Goal: Information Seeking & Learning: Check status

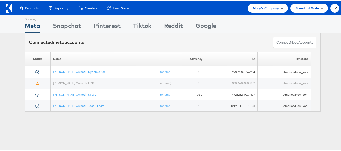
click at [265, 9] on span "Macy's Company" at bounding box center [266, 7] width 26 height 5
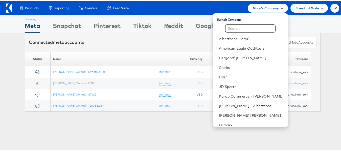
click at [259, 6] on span "Macy's Company" at bounding box center [266, 7] width 26 height 5
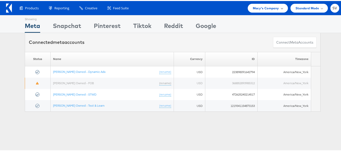
click at [259, 6] on span "Macy's Company" at bounding box center [266, 7] width 26 height 5
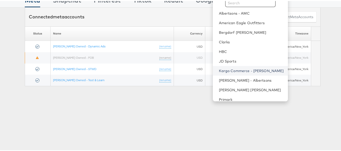
scroll to position [25, 0]
click at [236, 69] on link "Kargo Commerce - Subodh Verma" at bounding box center [251, 70] width 65 height 5
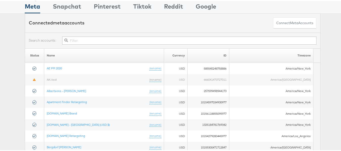
scroll to position [25, 0]
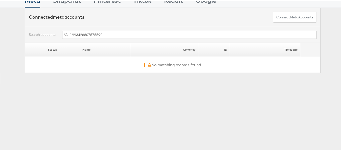
drag, startPoint x: 106, startPoint y: 35, endPoint x: 42, endPoint y: 36, distance: 63.2
click at [42, 36] on div "1993426807575592" at bounding box center [173, 34] width 288 height 8
type input "car"
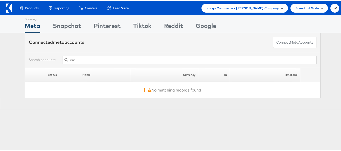
click at [259, 7] on span "Kargo Commerce - Subodh Verma Company" at bounding box center [243, 7] width 73 height 5
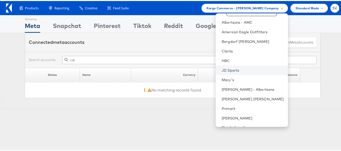
scroll to position [24, 0]
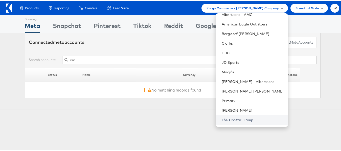
click at [253, 117] on link "The CoStar Group" at bounding box center [253, 119] width 62 height 5
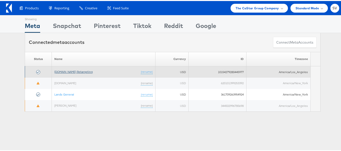
click at [79, 72] on link "[DOMAIN_NAME] Retargeting" at bounding box center [73, 71] width 38 height 4
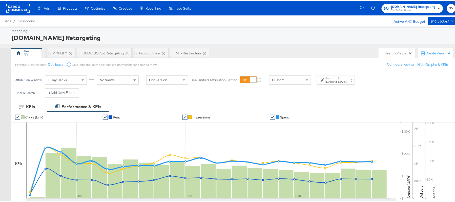
click at [338, 81] on strong "to" at bounding box center [336, 80] width 4 height 4
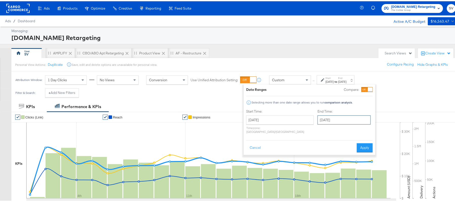
click at [345, 119] on input "September 23rd 2025" at bounding box center [343, 118] width 53 height 9
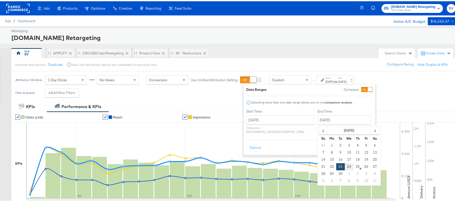
click at [345, 168] on td "24" at bounding box center [349, 165] width 9 height 7
type input "September 24th 2025"
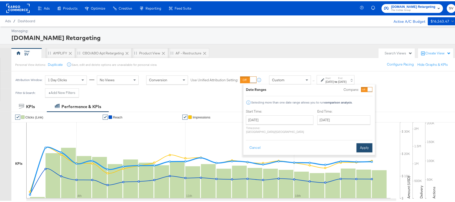
click at [369, 142] on button "Apply" at bounding box center [364, 146] width 16 height 9
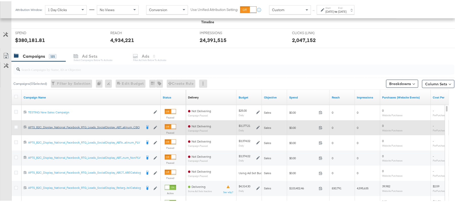
scroll to position [202, 0]
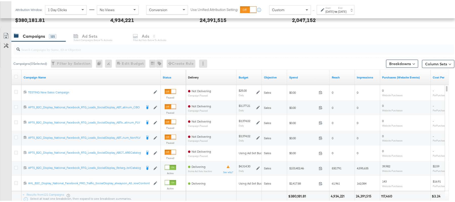
click at [77, 51] on input "search" at bounding box center [217, 46] width 394 height 10
paste input "APTS_B2C_Display_National_Facebook_RTG_Leads_SocialDisplay_Retargeting_Diamond_…"
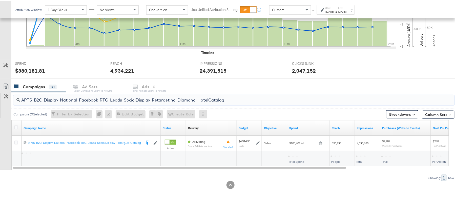
scroll to position [152, 0]
click at [295, 157] on div "$103,402.46" at bounding box center [298, 154] width 21 height 5
click at [295, 154] on div "$103,402.46" at bounding box center [298, 154] width 21 height 5
copy div "103,402.46"
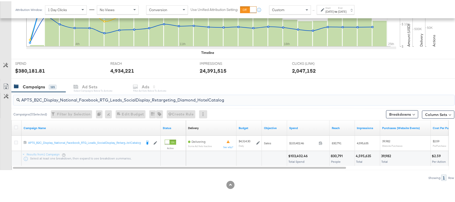
click at [69, 99] on input "APTS_B2C_Display_National_Facebook_RTG_Leads_SocialDisplay_Retargeting_Diamond_…" at bounding box center [217, 97] width 394 height 10
paste input "alwayson_Retargeting_DARE24_DiamondPlatinum"
click at [294, 155] on div "$69,795.22" at bounding box center [297, 154] width 19 height 5
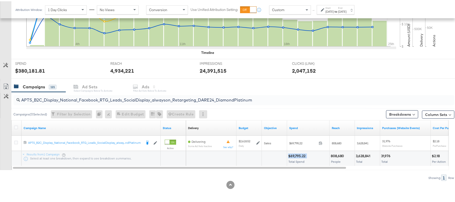
copy div "$69,795.22"
click at [78, 100] on input "APTS_B2C_Display_National_Facebook_RTG_Leads_SocialDisplay_alwayson_Retargeting…" at bounding box center [217, 97] width 394 height 10
paste input "FR_B2C_Display_National_Facebook_RTG_Leads_SocialDisplay_alwayson_Retargeting_FR"
click at [297, 153] on div "$21,650.26" at bounding box center [297, 154] width 19 height 5
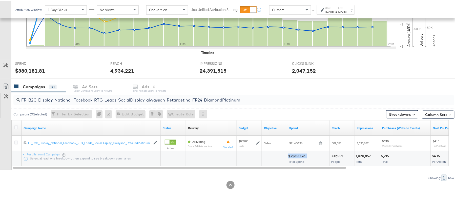
click at [297, 153] on div "$21,650.26" at bounding box center [297, 154] width 19 height 5
copy div "$21,650.26"
click at [78, 93] on input "FR_B2C_Display_National_Facebook_RTG_Leads_SocialDisplay_alwayson_Retargeting_F…" at bounding box center [217, 97] width 394 height 10
paste input "AF_B2C_Display_National_Facebook_RTG_Leads_SocialDisplay_alwayson_Retargeting_AF"
click at [294, 154] on div "$5,647.81" at bounding box center [296, 154] width 16 height 5
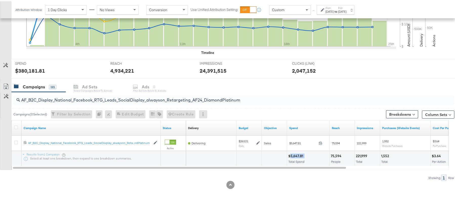
click at [294, 154] on div "$5,647.81" at bounding box center [296, 154] width 16 height 5
copy div "$5,647.81"
click at [71, 102] on div "AF_B2C_Display_National_Facebook_RTG_Leads_SocialDisplay_alwayson_Retargeting_A…" at bounding box center [233, 99] width 441 height 10
paste input "HL_B2C_Display_National_Facebook_RTG_Leads_SocialDisplay_alwayson_Retargeting_A…"
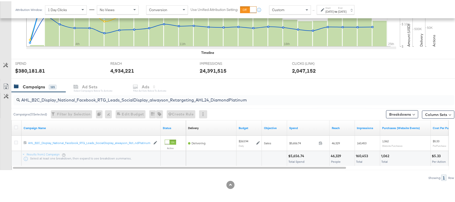
click at [294, 155] on div "$5,656.74" at bounding box center [296, 154] width 17 height 5
copy div "$5,656.74"
click at [78, 98] on input "AHL_B2C_Display_National_Facebook_RTG_Leads_SocialDisplay_alwayson_Retargeting_…" at bounding box center [217, 97] width 394 height 10
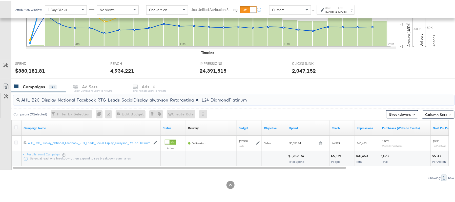
paste input "PTS_B2C_Display_National_Facebook_PRO_Traffic_SocialDisplay_alwayson_ASC_DARE24…"
click at [294, 153] on div "$61,099.89" at bounding box center [297, 154] width 19 height 5
copy div "$61,099.89"
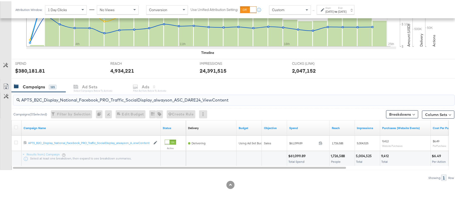
click at [86, 96] on input "APTS_B2C_Display_National_Facebook_PRO_Traffic_SocialDisplay_alwayson_ASC_DARE2…" at bounding box center [217, 97] width 394 height 10
paste input "Leads_SocialDisplay_alwayson_ASC_DARE24_Purchase"
click at [297, 153] on div "$48,292.42" at bounding box center [297, 154] width 19 height 5
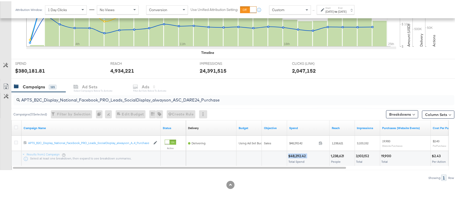
copy div "$48,292.42"
click at [123, 98] on input "APTS_B2C_Display_National_Facebook_PRO_Leads_SocialDisplay_alwayson_ASC_DARE24_…" at bounding box center [217, 97] width 394 height 10
paste input "F_B2C_Display_National_Facebook_PRO_Traffic_SocialDisplay_alwayson_ASC_AF24_Vie…"
click at [296, 153] on div "$2,414.42" at bounding box center [296, 154] width 16 height 5
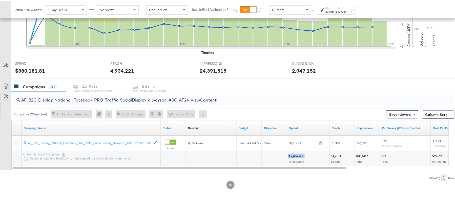
click at [296, 153] on div "$2,414.42" at bounding box center [296, 154] width 16 height 5
copy div "$2,414.42"
click at [88, 98] on input "AF_B2C_Display_National_Facebook_PRO_Traffic_SocialDisplay_alwayson_ASC_AF24_Vi…" at bounding box center [217, 97] width 394 height 10
paste input "FR_B2C_Display_National_Facebook_PRO_Traffic_SocialDisplay_alwayson_ASC_FR"
click at [294, 154] on div "$17,697.62" at bounding box center [297, 154] width 18 height 5
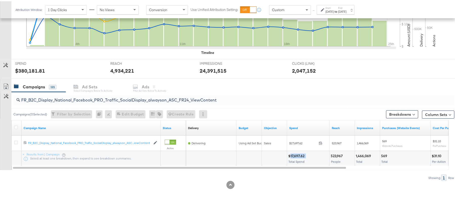
click at [294, 154] on div "$17,697.62" at bounding box center [297, 154] width 18 height 5
copy div "$17,697.62"
click at [110, 101] on input "FR_B2C_Display_National_Facebook_PRO_Traffic_SocialDisplay_alwayson_ASC_FR24_Vi…" at bounding box center [217, 97] width 394 height 10
paste input "AHL_B2C_Display_National_Facebook_PRO_Traffic_SocialDisplay_alwayson_ASC_AHL"
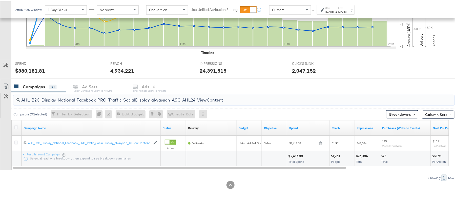
type input "AHL_B2C_Display_National_Facebook_PRO_Traffic_SocialDisplay_alwayson_ASC_AHL24_…"
click at [295, 154] on div "$2,417.88" at bounding box center [296, 154] width 16 height 5
copy div "$2,417.88"
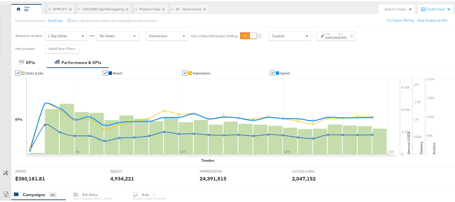
scroll to position [0, 0]
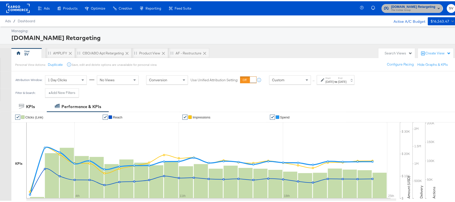
click at [401, 7] on span "Apartments.com Retargeting" at bounding box center [413, 5] width 44 height 5
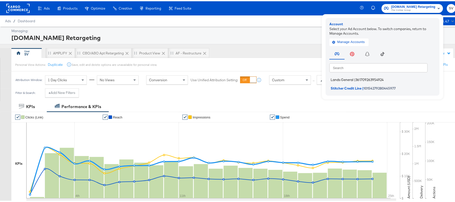
click at [357, 77] on span "361709263954924" at bounding box center [369, 78] width 28 height 4
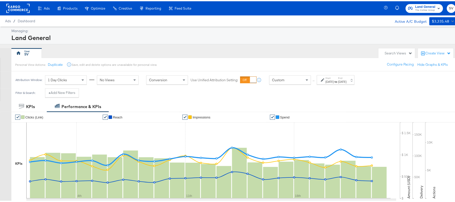
click at [338, 79] on strong "to" at bounding box center [336, 80] width 4 height 4
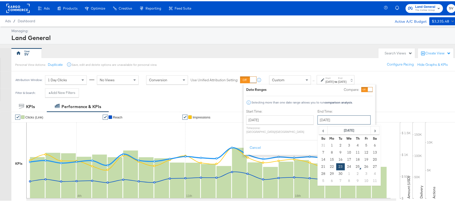
click at [326, 118] on input "September 23rd 2025" at bounding box center [343, 118] width 53 height 9
click at [345, 167] on td "24" at bounding box center [349, 165] width 9 height 7
type input "[DATE]"
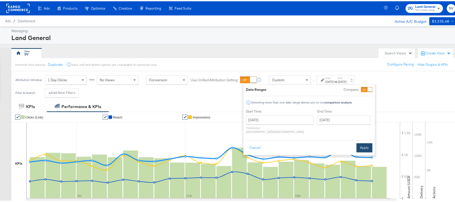
click at [360, 142] on button "Apply" at bounding box center [364, 146] width 16 height 9
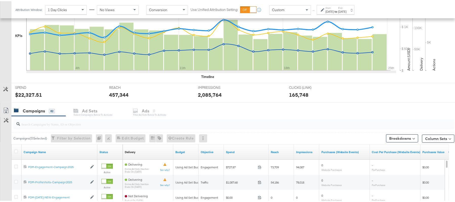
scroll to position [128, 0]
paste input "B2C_LAND_KC_RT_Sig_24"
click at [54, 123] on input "search" at bounding box center [217, 121] width 394 height 10
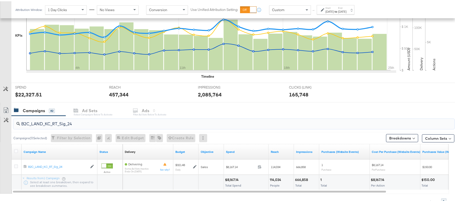
click at [232, 179] on div "$8,167.14" at bounding box center [232, 178] width 15 height 5
copy div "$8,167.14"
click at [83, 120] on input "B2C_LAND_KC_RT_Sig_24" at bounding box center [217, 121] width 394 height 10
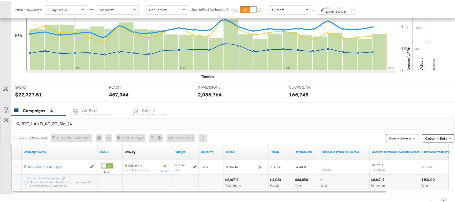
paste input "B_Ecommerce_KC_Retargeting_LW&LOA_Traffic"
click at [232, 178] on div "$398.31" at bounding box center [232, 178] width 14 height 5
copy div "$398.31"
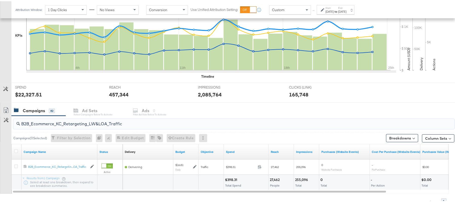
click at [84, 122] on input "B2B_Ecommerce_KC_Retargeting_LW&LOA_Traffic" at bounding box center [217, 121] width 394 height 10
paste input "KC_Retargeting_Prospects & Clients_Conversions"
click at [231, 180] on div "$399.04" at bounding box center [232, 178] width 15 height 5
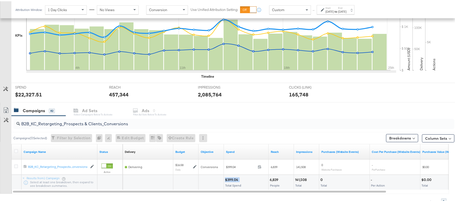
copy div "$399.04"
click at [108, 121] on input "B2B_KC_Retargeting_Prospects & Clients_Conversions" at bounding box center [217, 121] width 394 height 10
paste input "C_LAND_KC_Pros_Sig"
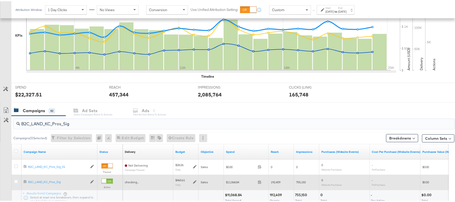
scroll to position [167, 0]
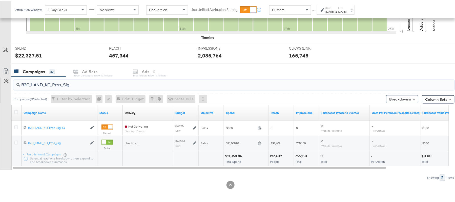
type input "B2C_LAND_KC_Pros_Sig"
click at [232, 154] on div "$11,068.84" at bounding box center [234, 154] width 18 height 5
copy div "$11,068.84"
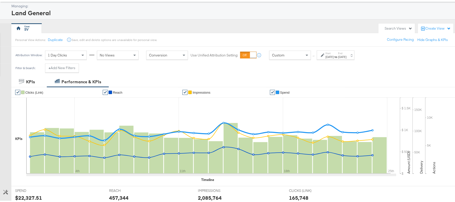
scroll to position [0, 0]
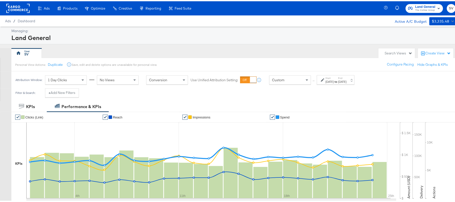
click at [415, 3] on span "Land General" at bounding box center [425, 5] width 20 height 5
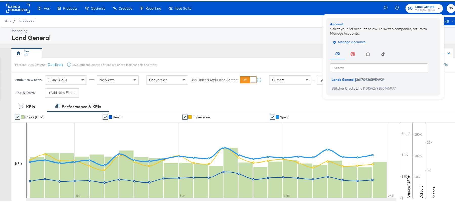
click at [346, 43] on span "Manage Accounts" at bounding box center [350, 41] width 32 height 6
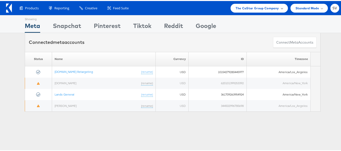
click at [265, 10] on div "The CoStar Group Company" at bounding box center [259, 7] width 57 height 9
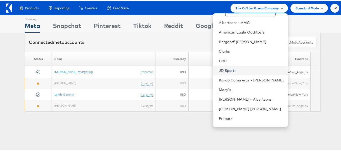
scroll to position [24, 0]
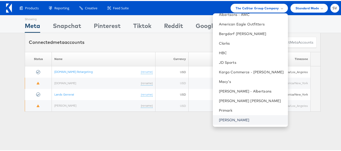
click at [235, 118] on link "[PERSON_NAME]" at bounding box center [251, 119] width 65 height 5
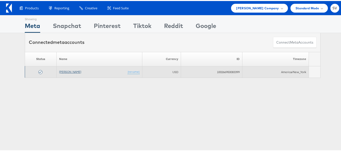
click at [70, 71] on link "[PERSON_NAME]" at bounding box center [70, 71] width 22 height 4
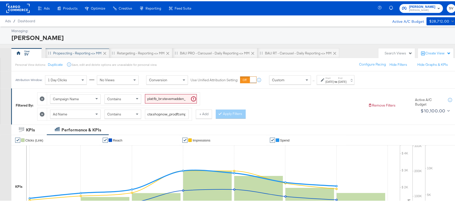
click at [81, 50] on div "Propescting - Reporting <> MM" at bounding box center [77, 52] width 48 height 5
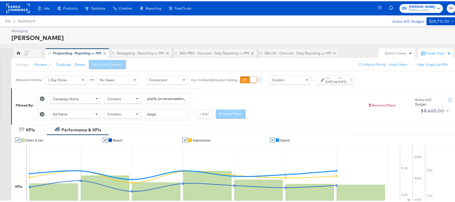
click at [334, 80] on div "Aug 21st 2025" at bounding box center [329, 80] width 8 height 4
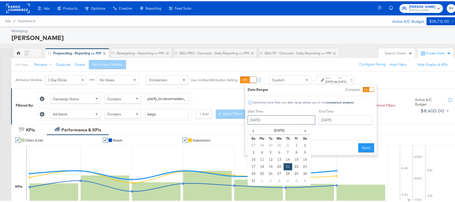
click at [297, 120] on input "August 21st 2025" at bounding box center [282, 118] width 68 height 9
click at [306, 131] on span "›" at bounding box center [305, 129] width 8 height 8
click at [281, 165] on td "24" at bounding box center [279, 165] width 9 height 7
type input "September 24th 2025"
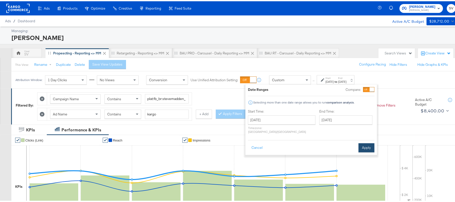
click at [363, 142] on button "Apply" at bounding box center [366, 146] width 16 height 9
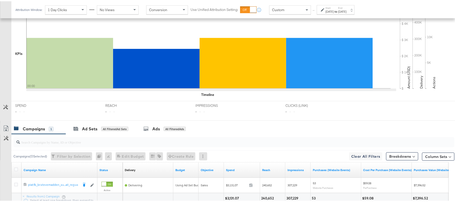
scroll to position [176, 0]
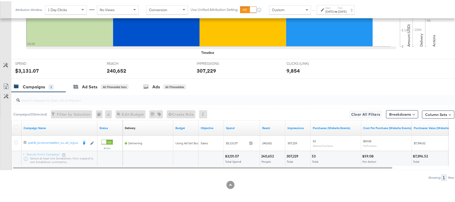
click at [234, 153] on div "$3,131.07" at bounding box center [232, 154] width 15 height 5
copy div "3,131.07"
click at [265, 155] on div "240,652" at bounding box center [268, 154] width 14 height 5
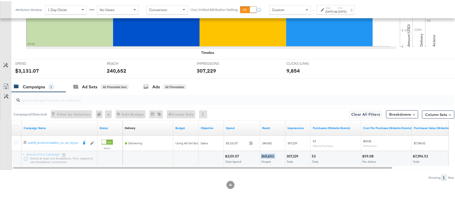
copy div "240,652"
click at [293, 152] on div "307,229 Total" at bounding box center [297, 157] width 25 height 15
copy div "307,229"
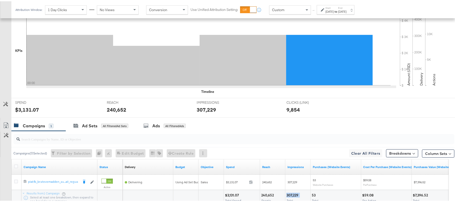
scroll to position [109, 0]
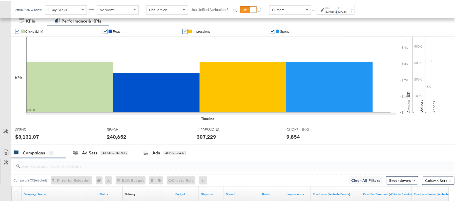
click at [346, 12] on div "Start: Sep 24th 2025 to End: Sep 24th 2025" at bounding box center [336, 8] width 38 height 9
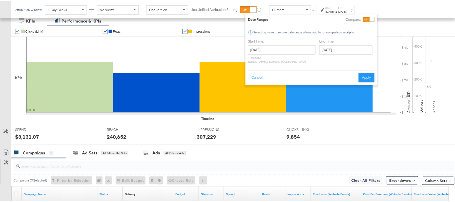
click at [272, 55] on p "Timezone: Asia/Calcutta" at bounding box center [282, 59] width 68 height 8
click at [272, 48] on input "September 24th 2025" at bounding box center [282, 48] width 68 height 9
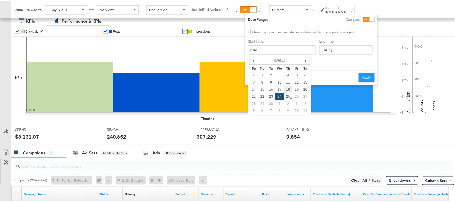
click at [287, 89] on td "18" at bounding box center [288, 88] width 9 height 7
type input "September 18th 2025"
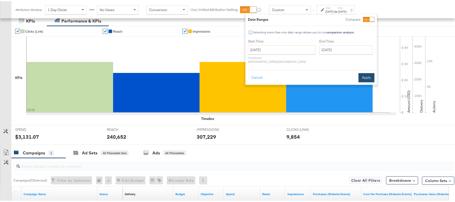
click at [358, 72] on button "Apply" at bounding box center [366, 76] width 16 height 9
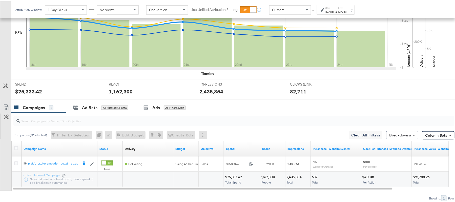
scroll to position [176, 0]
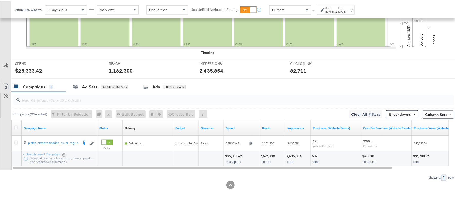
click at [235, 154] on div "$25,333.42" at bounding box center [234, 154] width 18 height 5
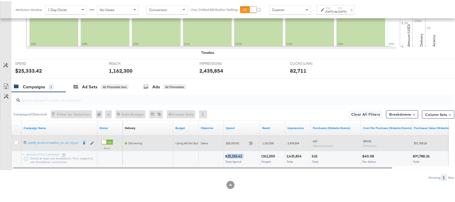
copy div "25,333.42"
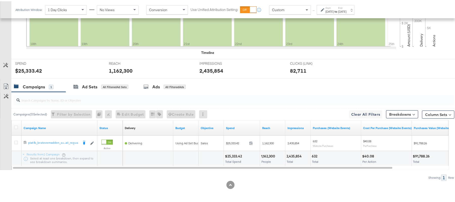
click at [265, 152] on div "1,162,300 People" at bounding box center [272, 157] width 25 height 15
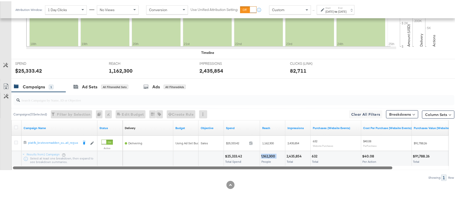
copy div "1,162,300"
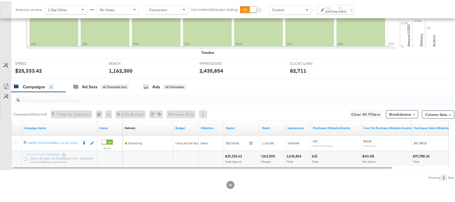
click at [292, 154] on div "2,435,854" at bounding box center [294, 154] width 17 height 5
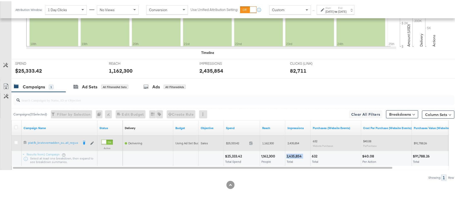
copy div "2,435,854"
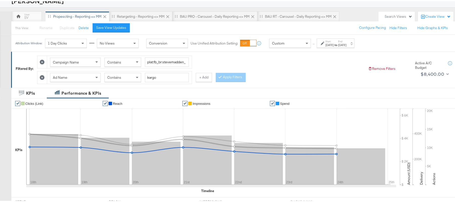
scroll to position [0, 0]
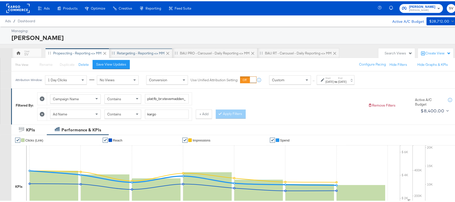
click at [144, 54] on div "Retargeting - Reporting <> MM" at bounding box center [141, 52] width 48 height 5
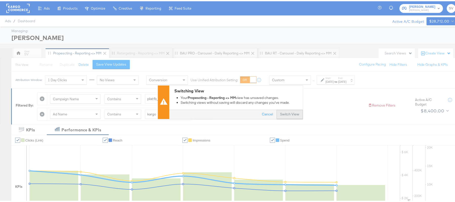
click at [276, 111] on button "Switch View" at bounding box center [289, 113] width 26 height 9
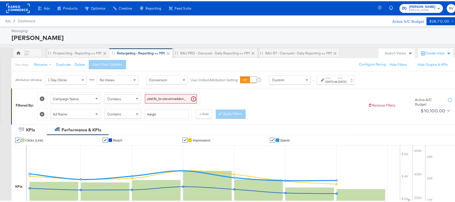
click at [334, 80] on div "Aug 21st 2025" at bounding box center [329, 80] width 8 height 4
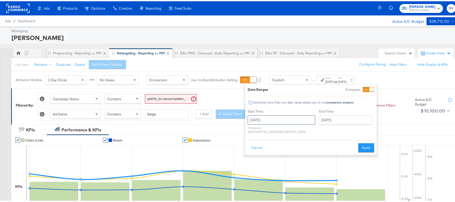
click at [293, 118] on input "August 21st 2025" at bounding box center [282, 118] width 68 height 9
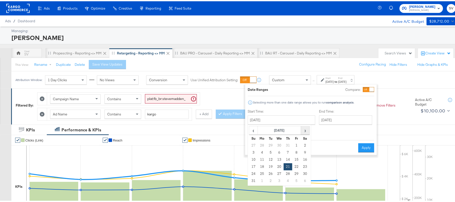
click at [305, 133] on span "›" at bounding box center [305, 129] width 8 height 8
click at [276, 165] on td "24" at bounding box center [279, 165] width 9 height 7
type input "September 24th 2025"
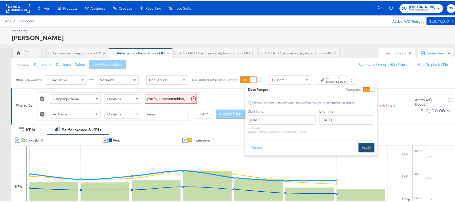
click at [361, 143] on button "Apply" at bounding box center [366, 146] width 16 height 9
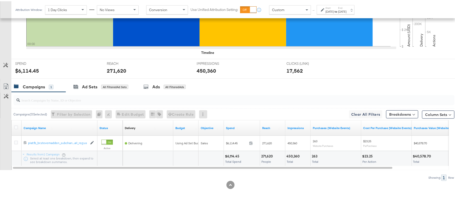
scroll to position [176, 0]
click at [234, 155] on div "$6,114.45" at bounding box center [233, 154] width 16 height 5
copy div "6,114.45"
click at [265, 154] on div "271,620" at bounding box center [267, 154] width 13 height 5
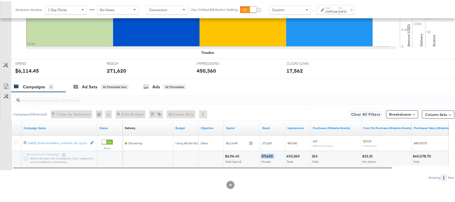
click at [265, 154] on div "271,620" at bounding box center [267, 154] width 13 height 5
copy div "271,620"
click at [296, 152] on div "450,360 Total" at bounding box center [297, 157] width 25 height 15
copy div "450,360"
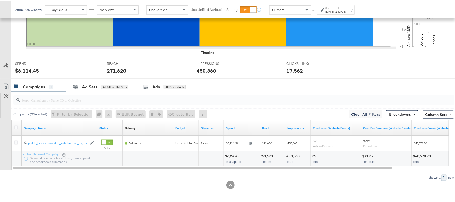
click at [334, 12] on div "[DATE]" at bounding box center [329, 10] width 8 height 4
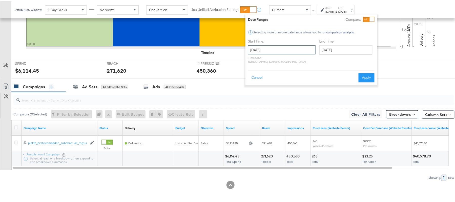
click at [284, 49] on input "September 24th 2025" at bounding box center [282, 48] width 68 height 9
click at [286, 87] on td "18" at bounding box center [288, 88] width 9 height 7
type input "September 18th 2025"
click at [366, 73] on button "Apply" at bounding box center [366, 76] width 16 height 9
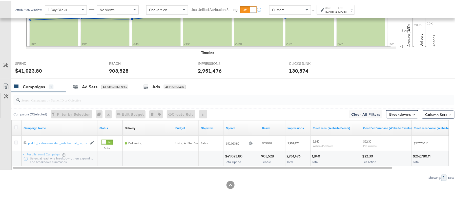
click at [236, 155] on div "$41,023.80" at bounding box center [234, 154] width 19 height 5
copy div "41,023.80"
click at [268, 153] on div "903,528" at bounding box center [268, 154] width 14 height 5
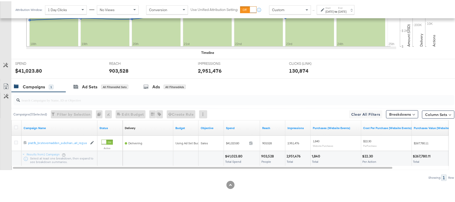
click at [294, 153] on div "2,951,476" at bounding box center [294, 154] width 16 height 5
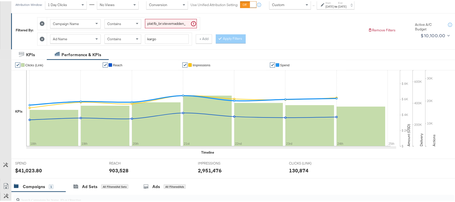
scroll to position [0, 0]
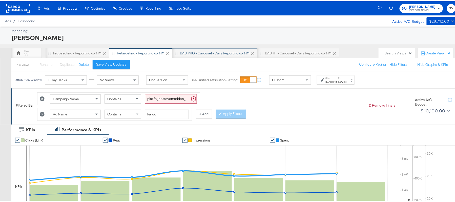
click at [196, 55] on div "BAU PRO - Carousel - Daily Reporting <> MM" at bounding box center [214, 52] width 85 height 10
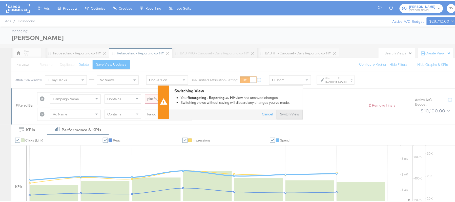
click at [291, 112] on button "Switch View" at bounding box center [289, 113] width 26 height 9
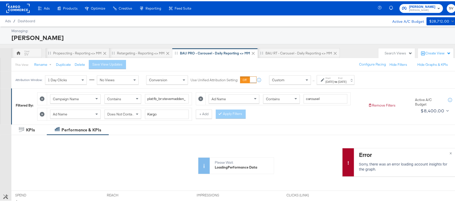
click at [329, 82] on div "[DATE]" at bounding box center [329, 80] width 8 height 4
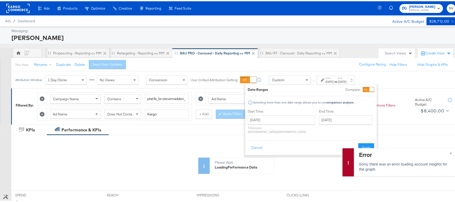
click at [276, 111] on label "Start Time:" at bounding box center [282, 110] width 68 height 5
click at [276, 116] on input "August 21st 2025" at bounding box center [282, 118] width 68 height 9
click at [304, 130] on span "›" at bounding box center [305, 129] width 8 height 8
click at [278, 166] on td "24" at bounding box center [279, 165] width 9 height 7
type input "[DATE]"
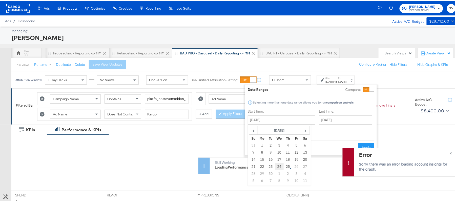
type input "[DATE]"
click at [367, 142] on button "Apply" at bounding box center [366, 146] width 16 height 9
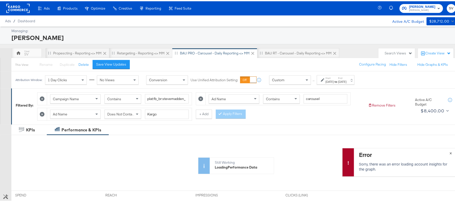
click at [449, 152] on span "×" at bounding box center [450, 151] width 2 height 6
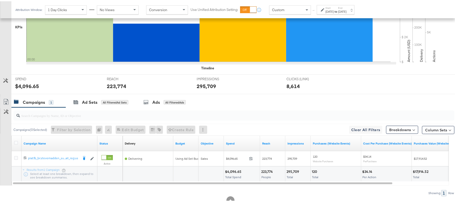
scroll to position [176, 0]
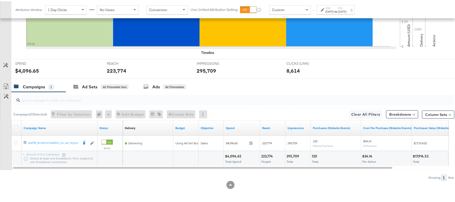
click at [234, 156] on div "$4,096.65" at bounding box center [234, 154] width 18 height 5
click at [270, 152] on div "223,774 People" at bounding box center [272, 157] width 25 height 15
click at [296, 155] on div "295,709" at bounding box center [293, 154] width 14 height 5
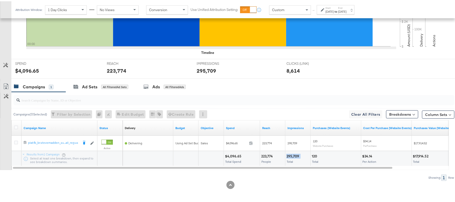
click at [296, 155] on div "295,709" at bounding box center [293, 154] width 14 height 5
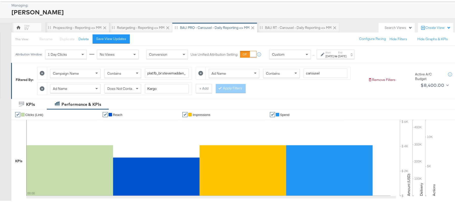
scroll to position [0, 0]
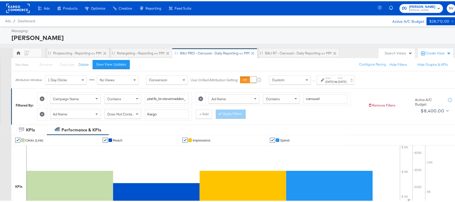
click at [332, 78] on label "Start:" at bounding box center [329, 76] width 8 height 3
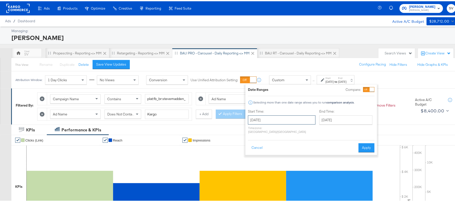
click at [280, 117] on input "September 24th 2025" at bounding box center [282, 118] width 68 height 9
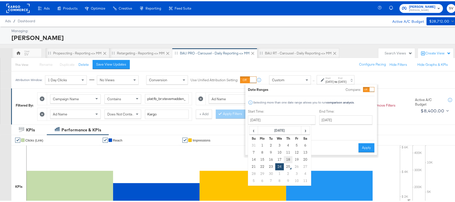
click at [285, 158] on td "18" at bounding box center [288, 158] width 9 height 7
type input "September 18th 2025"
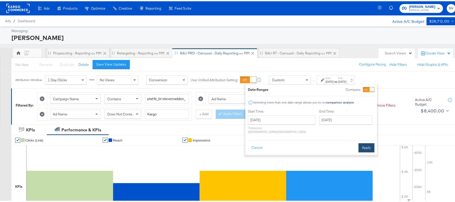
click at [357, 145] on div "Cancel Apply" at bounding box center [311, 145] width 126 height 12
click at [363, 142] on button "Apply" at bounding box center [366, 146] width 16 height 9
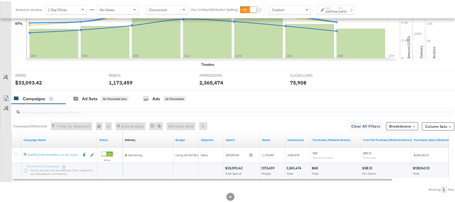
scroll to position [176, 0]
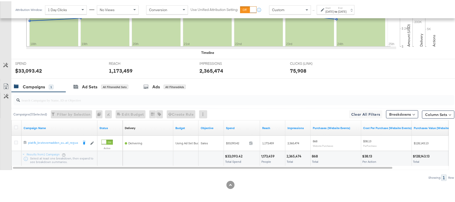
click at [233, 153] on div "$33,093.42" at bounding box center [234, 154] width 19 height 5
click at [263, 153] on div "1,173,459" at bounding box center [268, 154] width 15 height 5
click at [291, 153] on div "2,365,474" at bounding box center [294, 154] width 16 height 5
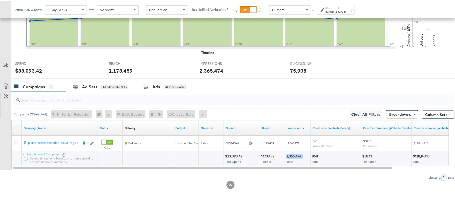
click at [291, 153] on div "2,365,474" at bounding box center [294, 154] width 16 height 5
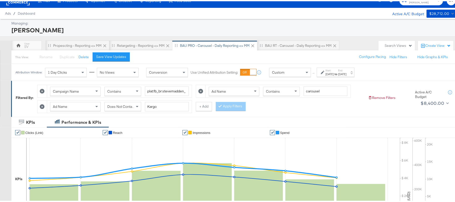
scroll to position [0, 0]
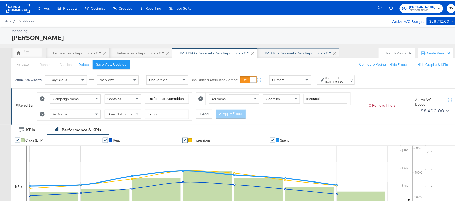
click at [272, 54] on div "BAU RT - Carousel - Daily Reporting <> MM" at bounding box center [298, 52] width 66 height 5
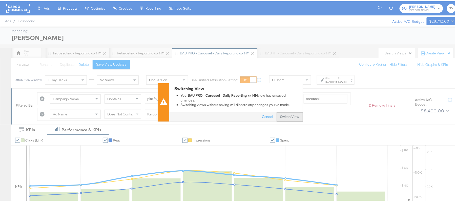
click at [279, 115] on button "Switch View" at bounding box center [289, 115] width 26 height 9
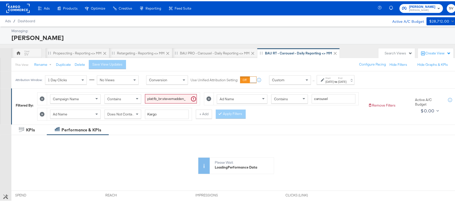
click at [333, 80] on div "Aug 21st 2025" at bounding box center [329, 80] width 8 height 4
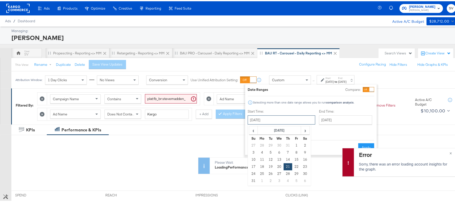
click at [283, 118] on input "August 21st 2025" at bounding box center [282, 118] width 68 height 9
click at [304, 130] on span "›" at bounding box center [305, 129] width 8 height 8
click at [284, 159] on td "18" at bounding box center [287, 158] width 9 height 7
type input "September 18th 2025"
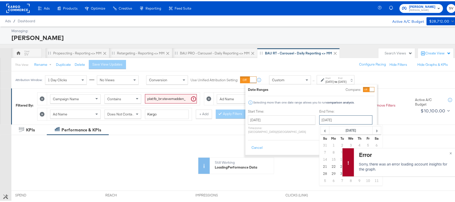
click at [341, 119] on input "September 18th 2025" at bounding box center [345, 118] width 53 height 9
click at [449, 151] on span "×" at bounding box center [450, 151] width 2 height 6
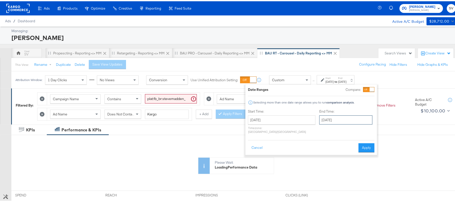
click at [344, 119] on input "September 18th 2025" at bounding box center [345, 118] width 53 height 9
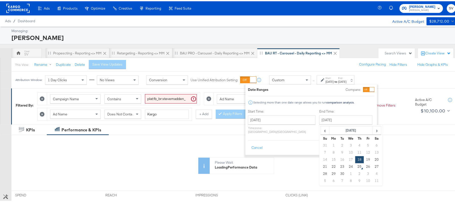
click at [346, 164] on td "24" at bounding box center [350, 165] width 9 height 7
type input "September 24th 2025"
click at [371, 144] on button "Apply" at bounding box center [366, 146] width 16 height 9
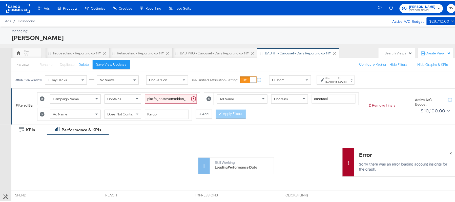
click at [449, 150] on span "×" at bounding box center [450, 151] width 2 height 6
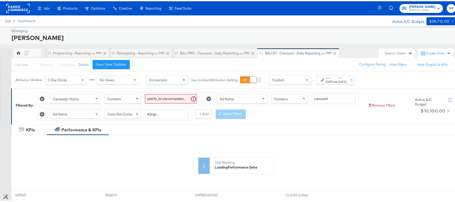
drag, startPoint x: 285, startPoint y: 33, endPoint x: 249, endPoint y: 27, distance: 36.1
click at [284, 33] on div "[PERSON_NAME]" at bounding box center [232, 36] width 443 height 9
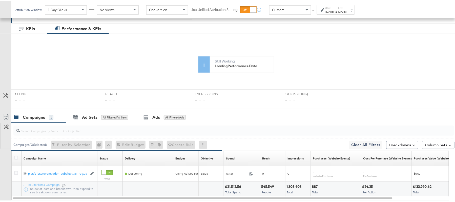
scroll to position [149, 0]
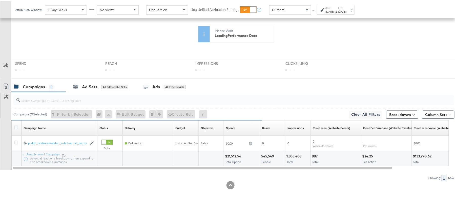
click at [233, 153] on div "$21,512.56" at bounding box center [234, 154] width 18 height 5
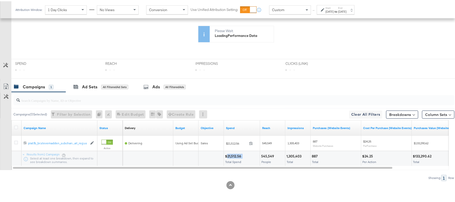
click at [233, 153] on div "$21,512.56" at bounding box center [234, 154] width 18 height 5
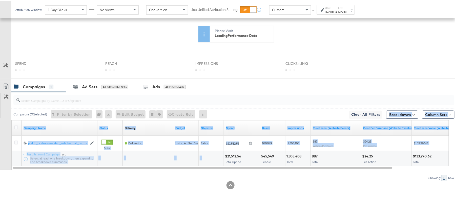
drag, startPoint x: 189, startPoint y: 131, endPoint x: 113, endPoint y: 22, distance: 133.0
click at [122, 41] on div "KPIs Performance & KPIs Customize KPIs ✔ Clicks (Link) ✔ Reach ✔ Impressions ✔ …" at bounding box center [230, 97] width 460 height 210
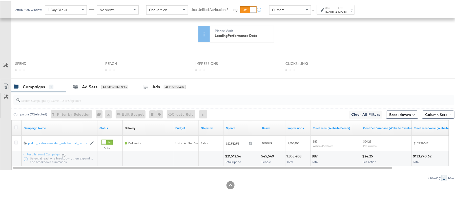
click at [268, 178] on div "Showing: 1 Row" at bounding box center [227, 176] width 454 height 6
click at [234, 153] on div "$21,512.56" at bounding box center [234, 154] width 18 height 5
click at [268, 153] on div "545,549" at bounding box center [268, 154] width 14 height 5
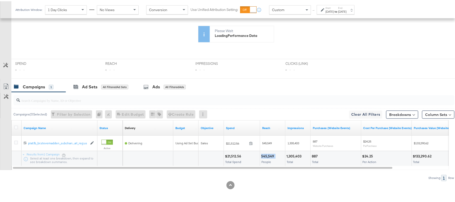
click at [268, 153] on div "545,549" at bounding box center [268, 154] width 14 height 5
click at [296, 154] on div "1,305,403" at bounding box center [294, 154] width 16 height 5
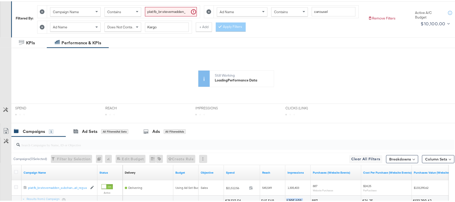
scroll to position [0, 0]
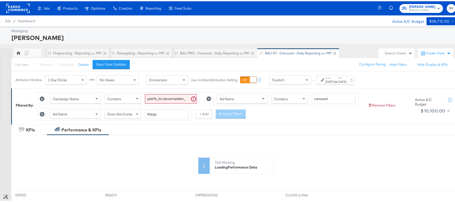
click at [329, 78] on label "Start:" at bounding box center [329, 76] width 8 height 3
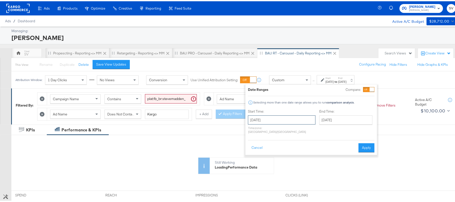
click at [287, 118] on input "September 18th 2025" at bounding box center [282, 118] width 68 height 9
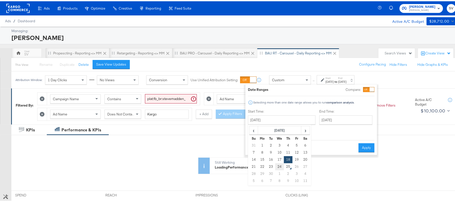
click at [280, 164] on td "24" at bounding box center [279, 165] width 9 height 7
type input "September 24th 2025"
click at [361, 142] on button "Apply" at bounding box center [366, 146] width 16 height 9
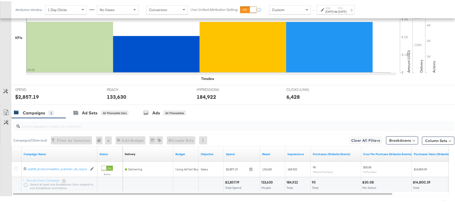
scroll to position [192, 0]
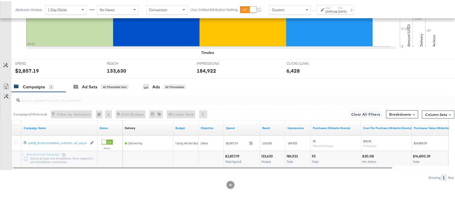
click at [235, 152] on div "$2,857.19 Total Spend" at bounding box center [242, 157] width 36 height 15
click at [266, 155] on div "133,630" at bounding box center [267, 154] width 13 height 5
click at [291, 155] on div "184,922" at bounding box center [292, 154] width 13 height 5
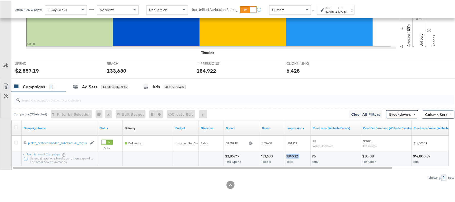
click at [291, 155] on div "184,922" at bounding box center [292, 154] width 13 height 5
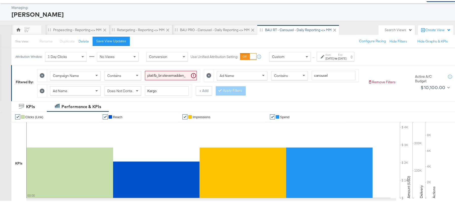
scroll to position [0, 0]
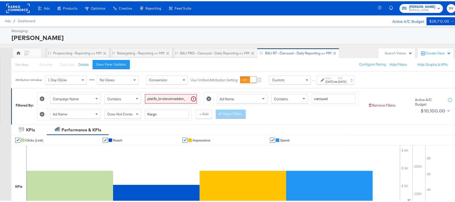
click at [413, 5] on span "[PERSON_NAME]" at bounding box center [422, 5] width 26 height 5
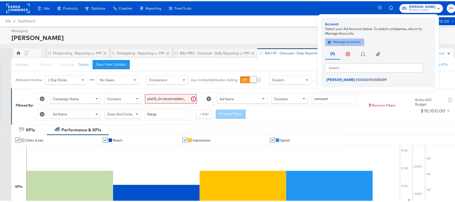
click at [347, 43] on span "Manage Accounts" at bounding box center [345, 41] width 32 height 6
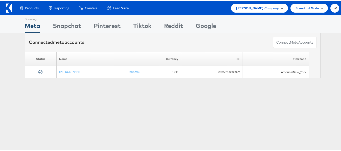
click at [260, 11] on div "Products Product Catalogs Enhance Your Product Catalog, Map Them to Publishers,…" at bounding box center [172, 7] width 345 height 14
click at [268, 6] on span "Steve Madden Company" at bounding box center [257, 7] width 43 height 5
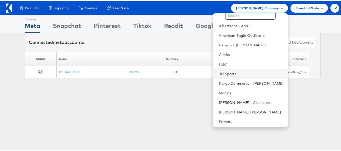
scroll to position [24, 0]
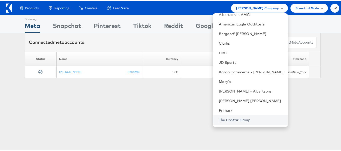
click at [232, 118] on link "The CoStar Group" at bounding box center [251, 119] width 65 height 5
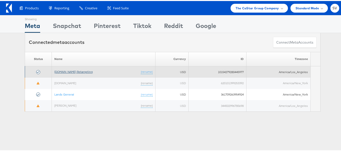
click at [75, 70] on link "[DOMAIN_NAME] Retargeting" at bounding box center [73, 71] width 38 height 4
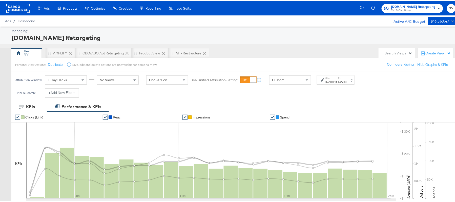
scroll to position [167, 0]
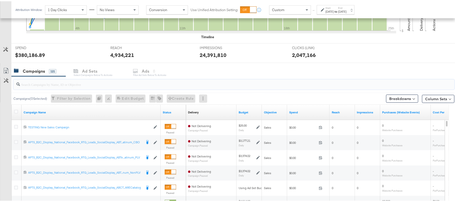
click at [86, 83] on input "search" at bounding box center [217, 81] width 394 height 10
paste input "APTS_B2C_Display_National_Facebook_RTG_Leads_SocialDisplay_Retargeting_Diamond_…"
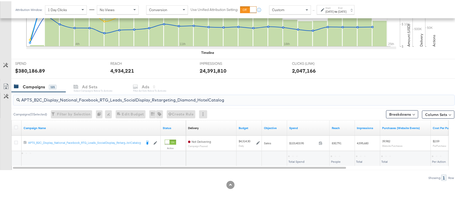
scroll to position [152, 0]
type input "APTS_B2C_Display_National_Facebook_RTG_Leads_SocialDisplay_Retargeting_Diamond_…"
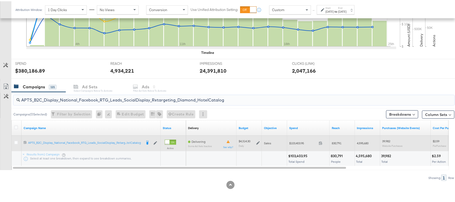
click at [256, 142] on icon at bounding box center [258, 142] width 4 height 4
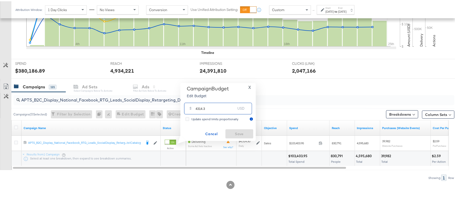
click at [225, 108] on input "4314.3" at bounding box center [215, 105] width 40 height 11
paste input "$4,495.08"
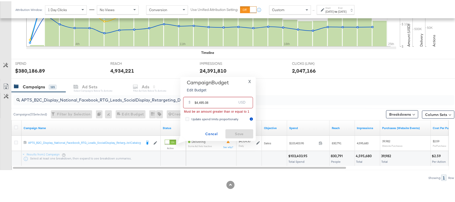
click at [199, 101] on input "$4,495.08" at bounding box center [215, 99] width 42 height 11
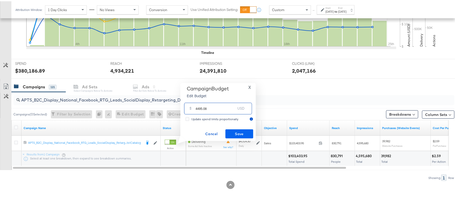
type input "4495.08"
click at [241, 132] on span "Save" at bounding box center [239, 132] width 24 height 6
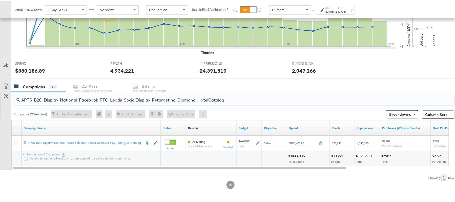
click at [72, 100] on input "APTS_B2C_Display_National_Facebook_RTG_Leads_SocialDisplay_Retargeting_Diamond_…" at bounding box center [217, 97] width 394 height 10
paste input "alwayson_Retargeting_DARE24_DiamondPlatinum"
type input "APTS_B2C_Display_National_Facebook_RTG_Leads_SocialDisplay_alwayson_Retargeting…"
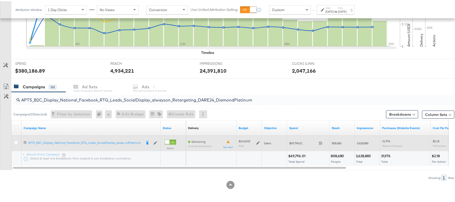
click at [259, 144] on div "$2,618.52 Daily" at bounding box center [248, 142] width 21 height 8
click at [259, 142] on icon at bounding box center [258, 142] width 4 height 4
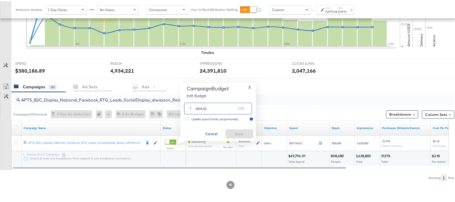
click at [223, 106] on input "2618.52" at bounding box center [215, 105] width 40 height 11
paste input "$3,011.30"
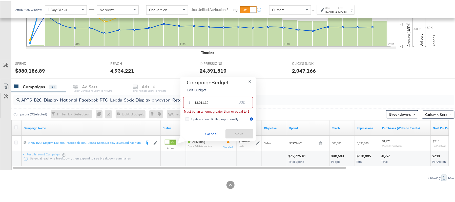
click at [199, 100] on input "$3,011.30" at bounding box center [215, 99] width 42 height 11
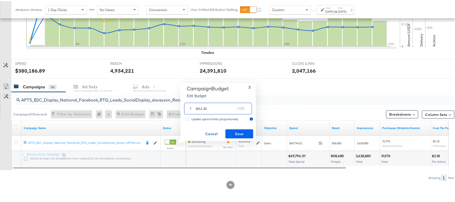
type input "3011.30"
click at [237, 131] on span "Save" at bounding box center [239, 132] width 24 height 6
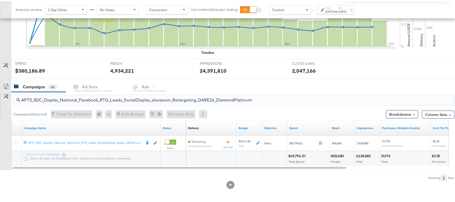
click at [62, 95] on input "APTS_B2C_Display_National_Facebook_RTG_Leads_SocialDisplay_alwayson_Retargeting…" at bounding box center [217, 97] width 394 height 10
paste input "FR_B2C_Display_National_Facebook_RTG_Leads_SocialDisplay_alwayson_Retargeting_FR"
type input "FR_B2C_Display_National_Facebook_RTG_Leads_SocialDisplay_alwayson_Retargeting_F…"
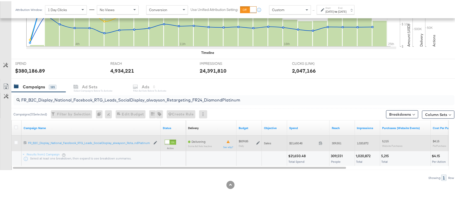
click at [256, 142] on icon at bounding box center [258, 142] width 4 height 4
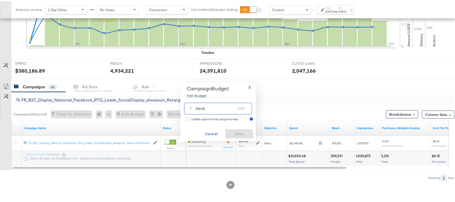
click at [227, 104] on input "839.85" at bounding box center [215, 105] width 40 height 11
paste input "$958.16"
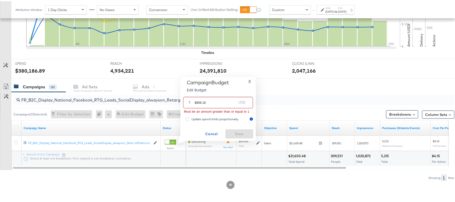
click at [195, 100] on input "$958.16" at bounding box center [215, 99] width 42 height 11
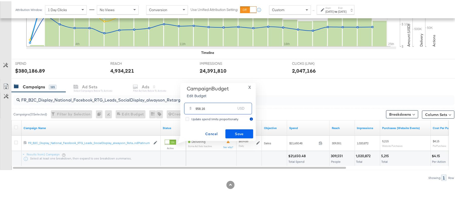
type input "958.16"
click at [236, 130] on span "Save" at bounding box center [239, 132] width 24 height 6
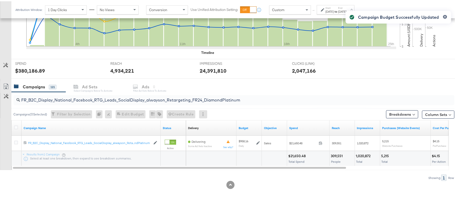
click at [77, 96] on input "FR_B2C_Display_National_Facebook_RTG_Leads_SocialDisplay_alwayson_Retargeting_F…" at bounding box center [217, 97] width 394 height 10
paste input "AF_B2C_Display_National_Facebook_RTG_Leads_SocialDisplay_alwayson_Retargeting_AF"
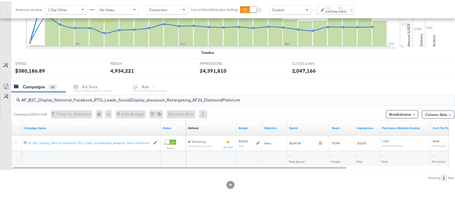
type input "AF_B2C_Display_National_Facebook_RTG_Leads_SocialDisplay_alwayson_Retargeting_A…"
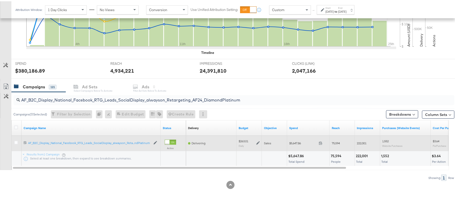
click at [259, 142] on icon at bounding box center [258, 142] width 4 height 4
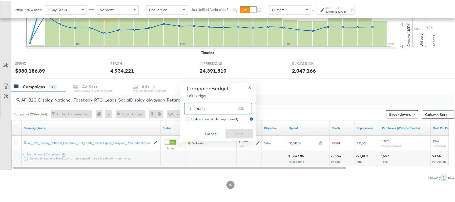
click at [213, 105] on input "263.01" at bounding box center [215, 105] width 40 height 11
paste input "$223.56"
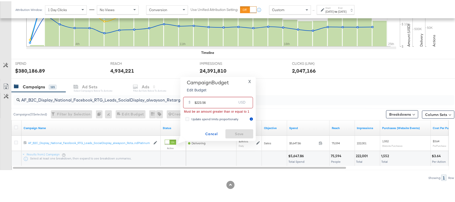
click at [197, 100] on input "$223.56" at bounding box center [215, 99] width 42 height 11
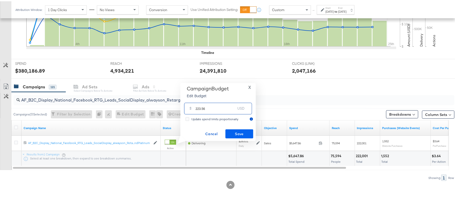
type input "223.56"
click at [237, 132] on span "Save" at bounding box center [239, 132] width 24 height 6
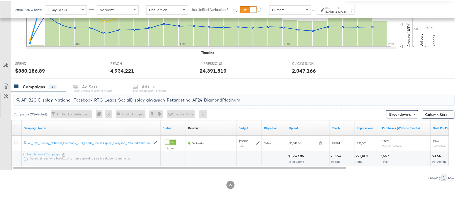
click at [89, 95] on input "AF_B2C_Display_National_Facebook_RTG_Leads_SocialDisplay_alwayson_Retargeting_A…" at bounding box center [217, 97] width 394 height 10
paste input "HL_B2C_Display_National_Facebook_RTG_Leads_SocialDisplay_alwayson_Retargeting_A…"
type input "AHL_B2C_Display_National_Facebook_RTG_Leads_SocialDisplay_alwayson_Retargeting_…"
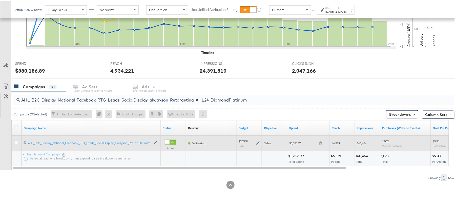
click at [258, 141] on icon at bounding box center [258, 142] width 4 height 4
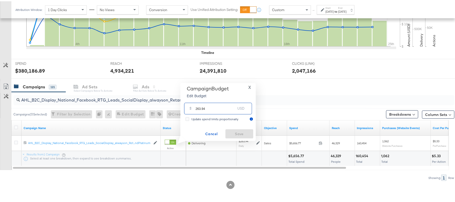
click at [213, 108] on input "263.94" at bounding box center [215, 105] width 40 height 11
paste input "$224.35"
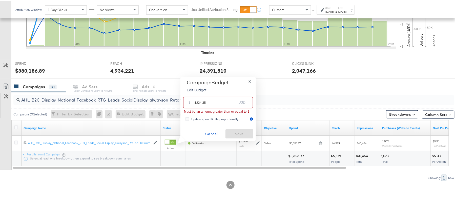
click at [196, 99] on input "$224.35" at bounding box center [215, 99] width 42 height 11
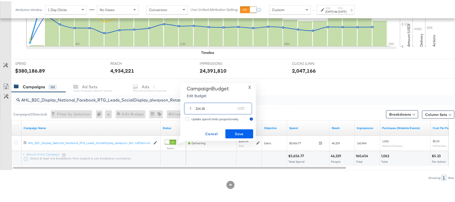
type input "224.35"
click at [233, 132] on span "Save" at bounding box center [239, 132] width 24 height 6
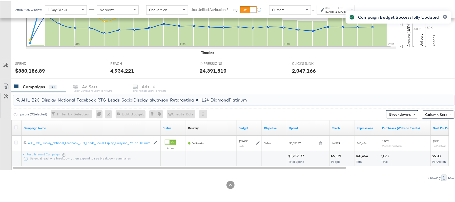
click at [86, 99] on input "AHL_B2C_Display_National_Facebook_RTG_Leads_SocialDisplay_alwayson_Retargeting_…" at bounding box center [217, 97] width 394 height 10
paste input "PTS_B2C_Display_National_Facebook_PRO_Traffic_SocialDisplay_alwayson_ASC_DARE24…"
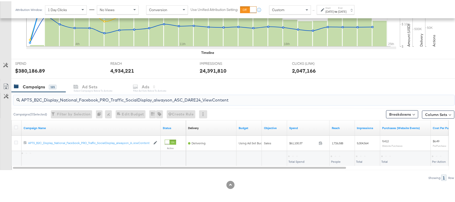
type input "APTS_B2C_Display_National_Facebook_PRO_Traffic_SocialDisplay_alwayson_ASC_DARE2…"
click at [17, 126] on icon at bounding box center [16, 126] width 4 height 4
click at [0, 0] on input "checkbox" at bounding box center [0, 0] width 0 height 0
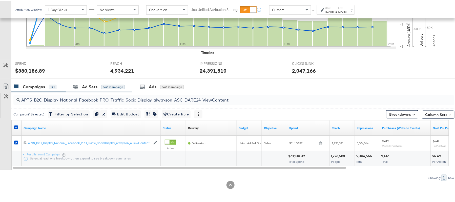
click at [87, 89] on div "Ad Sets for 1 Campaign" at bounding box center [99, 85] width 66 height 11
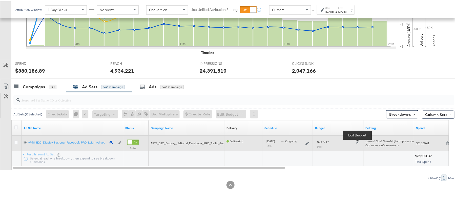
click at [358, 141] on icon at bounding box center [358, 141] width 4 height 4
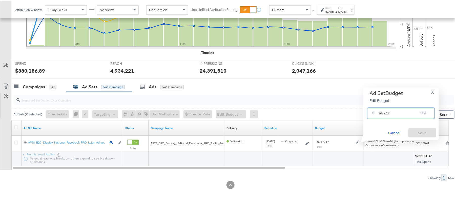
click at [394, 113] on input "2472.17" at bounding box center [398, 109] width 40 height 11
paste input "$2,525.44"
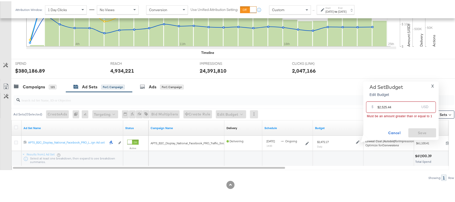
click at [382, 105] on input "$2,525.44" at bounding box center [398, 103] width 42 height 11
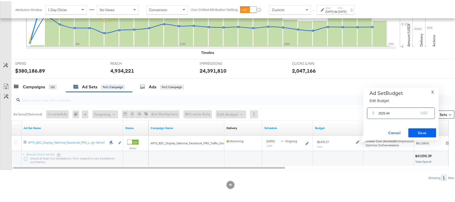
type input "2525.44"
click at [415, 129] on span "Save" at bounding box center [422, 131] width 24 height 6
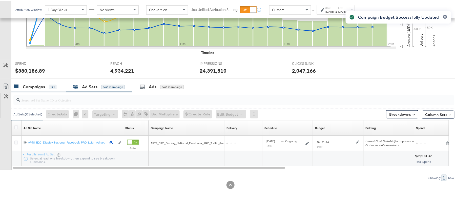
click at [48, 84] on div "Campaigns 121" at bounding box center [35, 86] width 42 height 6
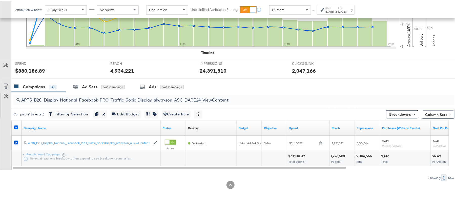
click at [16, 126] on icon at bounding box center [16, 126] width 4 height 4
click at [0, 0] on input "checkbox" at bounding box center [0, 0] width 0 height 0
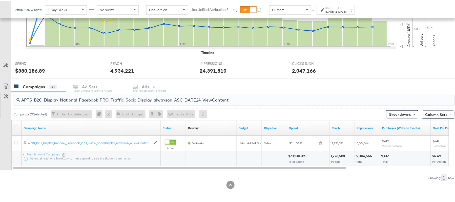
click at [75, 99] on input "APTS_B2C_Display_National_Facebook_PRO_Traffic_SocialDisplay_alwayson_ASC_DARE2…" at bounding box center [217, 97] width 394 height 10
paste input "Leads_SocialDisplay_alwayson_ASC_DARE24_Purchase"
type input "APTS_B2C_Display_National_Facebook_PRO_Leads_SocialDisplay_alwayson_ASC_DARE24_…"
click at [15, 125] on icon at bounding box center [16, 126] width 4 height 4
click at [0, 0] on input "checkbox" at bounding box center [0, 0] width 0 height 0
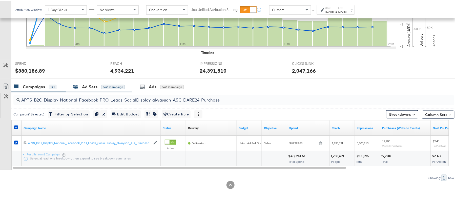
click at [96, 88] on div "Ad Sets" at bounding box center [89, 86] width 15 height 6
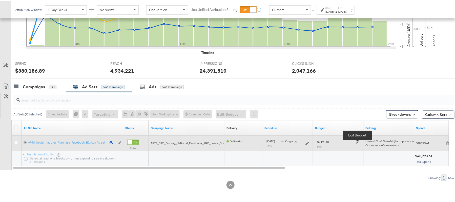
click at [357, 140] on icon at bounding box center [358, 141] width 4 height 4
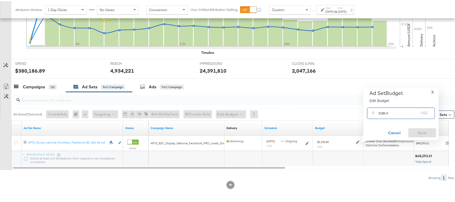
click at [397, 109] on input "2190.4" at bounding box center [398, 109] width 40 height 11
paste input "$1,984.3"
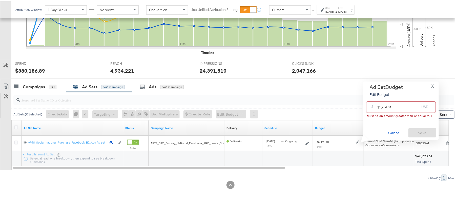
click at [382, 105] on input "$1,984.34" at bounding box center [398, 103] width 42 height 11
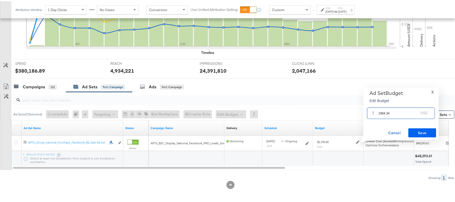
type input "1984.34"
click at [417, 132] on span "Save" at bounding box center [422, 131] width 24 height 6
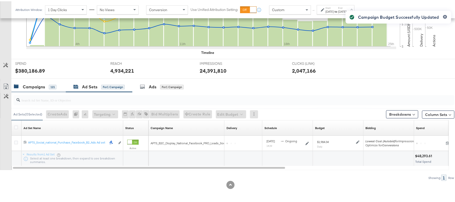
click at [47, 84] on div "Campaigns 121" at bounding box center [35, 86] width 42 height 6
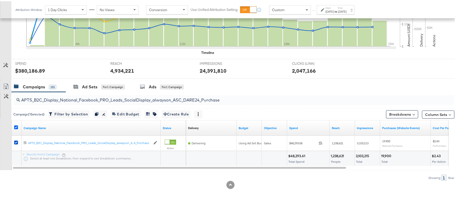
click at [16, 125] on icon at bounding box center [16, 126] width 4 height 4
click at [0, 0] on input "checkbox" at bounding box center [0, 0] width 0 height 0
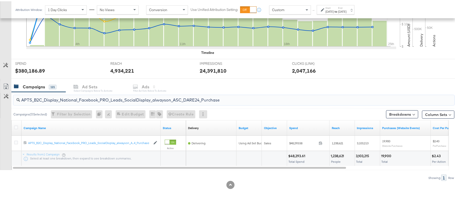
click at [67, 97] on input "APTS_B2C_Display_National_Facebook_PRO_Leads_SocialDisplay_alwayson_ASC_DARE24_…" at bounding box center [217, 97] width 394 height 10
paste input "F_B2C_Display_National_Facebook_PRO_Traffic_SocialDisplay_alwayson_ASC_AF24_Vie…"
type input "AF_B2C_Display_National_Facebook_PRO_Traffic_SocialDisplay_alwayson_ASC_AF24_Vi…"
click at [16, 126] on icon at bounding box center [16, 126] width 4 height 4
click at [0, 0] on input "checkbox" at bounding box center [0, 0] width 0 height 0
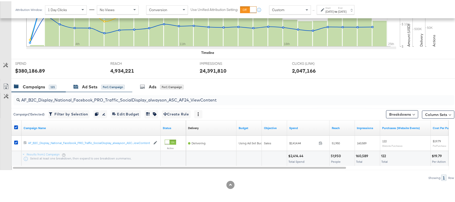
click at [90, 84] on div "Ad Sets" at bounding box center [89, 86] width 15 height 6
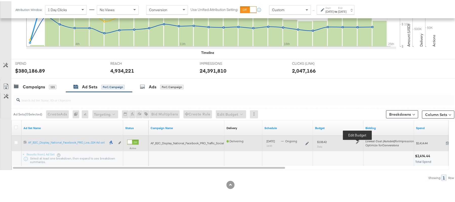
click at [358, 142] on icon at bounding box center [358, 141] width 4 height 4
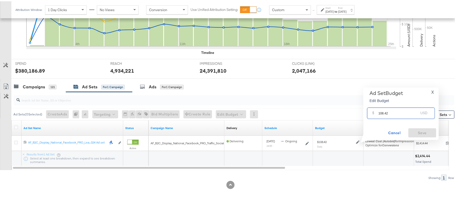
click at [387, 112] on input "108.42" at bounding box center [398, 109] width 40 height 11
paste input "$99.25"
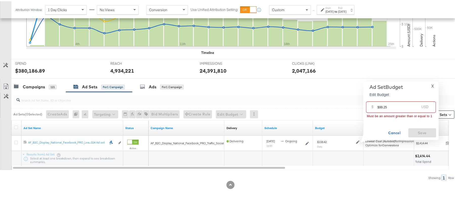
click at [378, 106] on input "$99.25" at bounding box center [398, 103] width 42 height 11
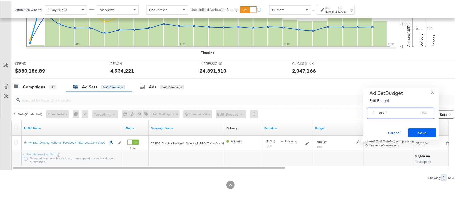
type input "99.25"
click at [418, 129] on span "Save" at bounding box center [422, 131] width 24 height 6
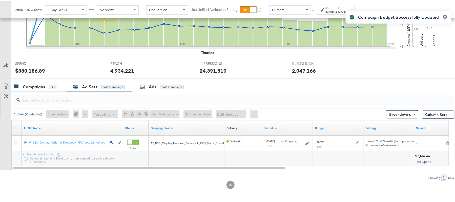
click at [44, 85] on div "Campaigns" at bounding box center [34, 86] width 22 height 6
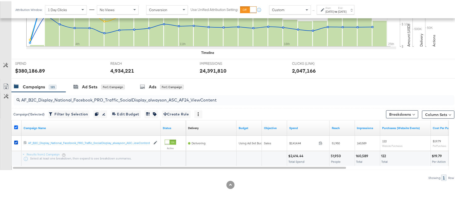
click at [17, 126] on icon at bounding box center [16, 126] width 4 height 4
click at [0, 0] on input "checkbox" at bounding box center [0, 0] width 0 height 0
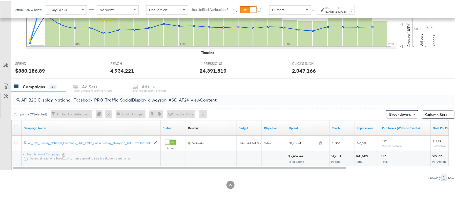
click at [62, 97] on input "AF_B2C_Display_National_Facebook_PRO_Traffic_SocialDisplay_alwayson_ASC_AF24_Vi…" at bounding box center [217, 97] width 394 height 10
paste input "FR_B2C_Display_National_Facebook_PRO_Traffic_SocialDisplay_alwayson_ASC_FR"
type input "FR_B2C_Display_National_Facebook_PRO_Traffic_SocialDisplay_alwayson_ASC_FR24_Vi…"
click at [16, 126] on icon at bounding box center [16, 126] width 4 height 4
click at [0, 0] on input "checkbox" at bounding box center [0, 0] width 0 height 0
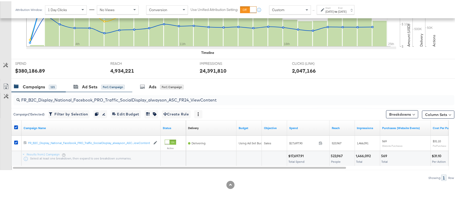
click at [89, 81] on div "Ad Sets for 1 Campaign" at bounding box center [99, 85] width 66 height 11
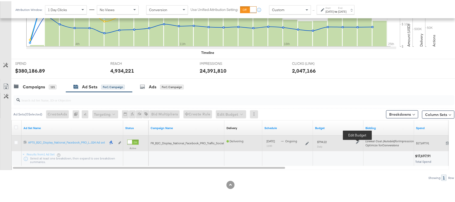
click at [356, 141] on icon at bounding box center [358, 141] width 4 height 4
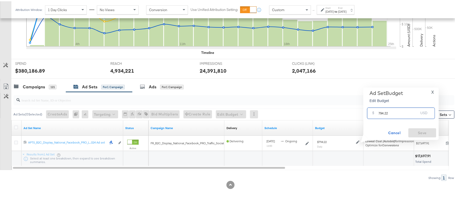
click at [385, 111] on input "794.22" at bounding box center [398, 109] width 40 height 11
paste input "$729"
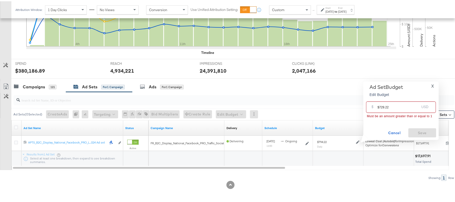
click at [378, 106] on input "$729.22" at bounding box center [398, 103] width 42 height 11
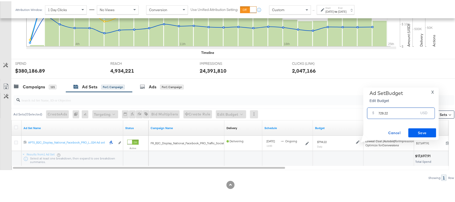
type input "729.22"
click at [426, 135] on button "Save" at bounding box center [422, 131] width 28 height 9
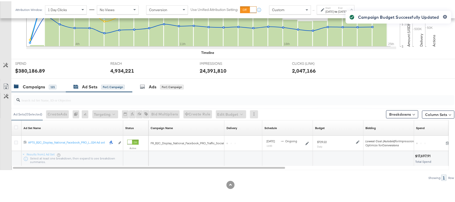
click at [38, 86] on div "Campaigns" at bounding box center [34, 86] width 22 height 6
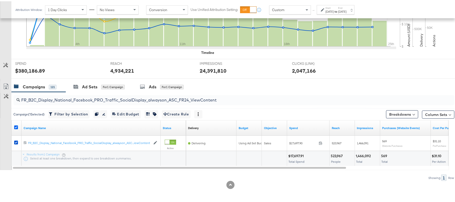
click at [16, 124] on icon at bounding box center [16, 126] width 4 height 4
click at [0, 0] on input "checkbox" at bounding box center [0, 0] width 0 height 0
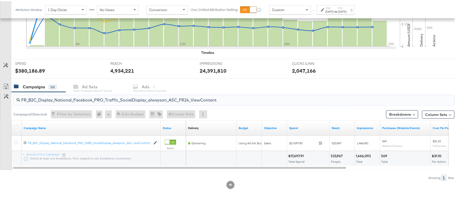
click at [95, 98] on input "FR_B2C_Display_National_Facebook_PRO_Traffic_SocialDisplay_alwayson_ASC_FR24_Vi…" at bounding box center [217, 97] width 394 height 10
paste input "AHL_B2C_Display_National_Facebook_PRO_Traffic_SocialDisplay_alwayson_ASC_AHL"
type input "AHL_B2C_Display_National_Facebook_PRO_Traffic_SocialDisplay_alwayson_ASC_AHL24_…"
click at [17, 127] on icon at bounding box center [16, 126] width 4 height 4
click at [0, 0] on input "checkbox" at bounding box center [0, 0] width 0 height 0
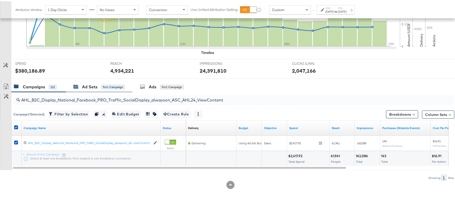
click at [99, 85] on div "Ad Sets for 1 Campaign" at bounding box center [98, 86] width 51 height 6
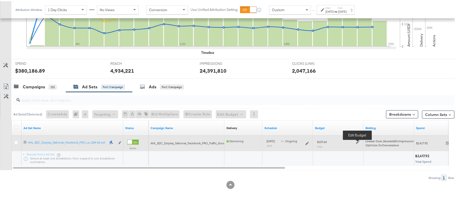
click at [357, 140] on icon at bounding box center [358, 141] width 4 height 4
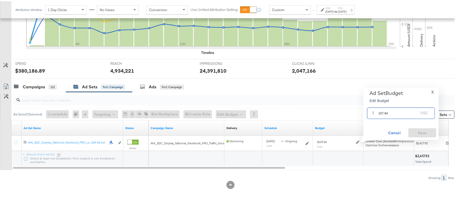
click at [387, 109] on input "107.64" at bounding box center [398, 109] width 40 height 11
paste input "$98.66"
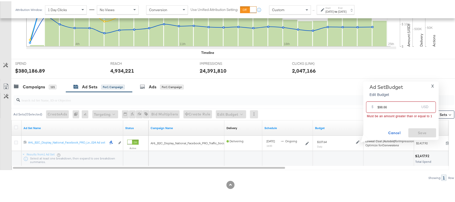
click at [378, 105] on input "$98.66" at bounding box center [398, 103] width 42 height 11
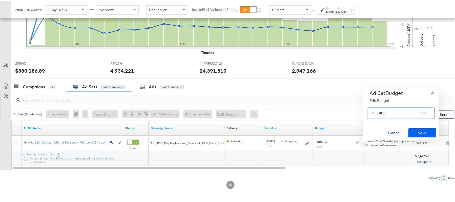
type input "98.66"
click at [425, 132] on span "Save" at bounding box center [422, 131] width 24 height 6
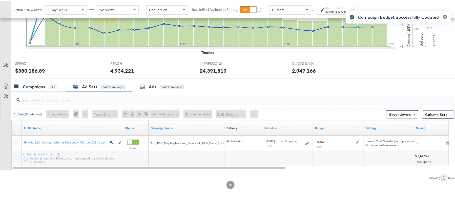
click at [39, 85] on div "Campaigns" at bounding box center [34, 86] width 22 height 6
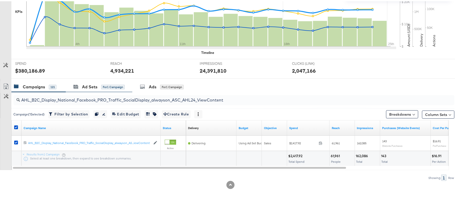
scroll to position [0, 0]
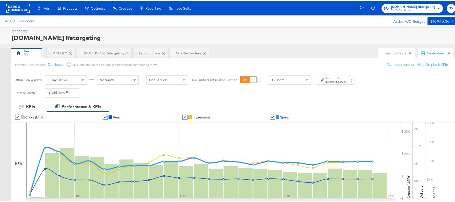
click at [398, 5] on span "Apartments.com Retargeting" at bounding box center [413, 5] width 44 height 5
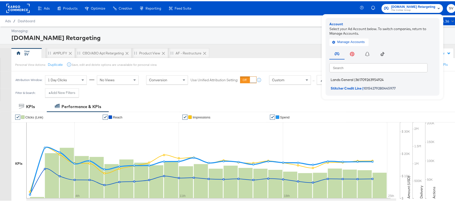
click at [348, 78] on span "Lands General" at bounding box center [341, 78] width 23 height 4
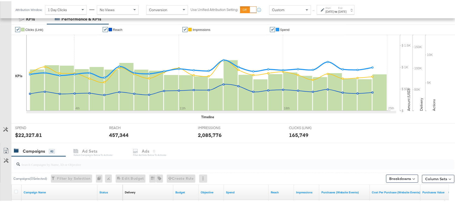
scroll to position [95, 0]
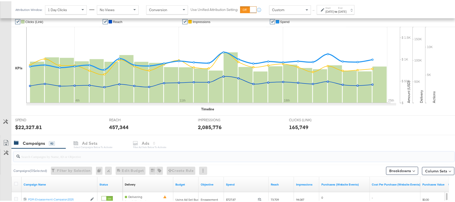
click at [64, 153] on input "search" at bounding box center [217, 153] width 394 height 10
paste input "B2C_LAND_KC_RT_Sig_24"
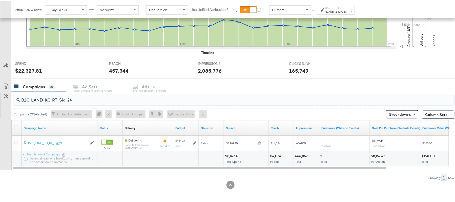
type input "B2C_LAND_KC_RT_Sig_24"
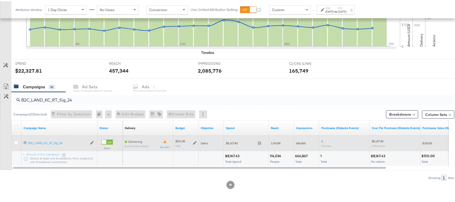
click at [195, 141] on icon at bounding box center [195, 142] width 4 height 4
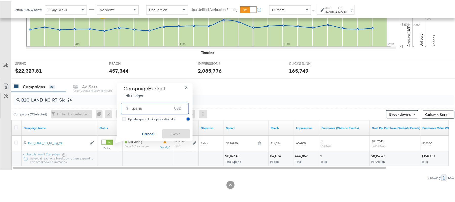
click at [151, 107] on input "321.48" at bounding box center [152, 105] width 40 height 11
paste input "$338.81"
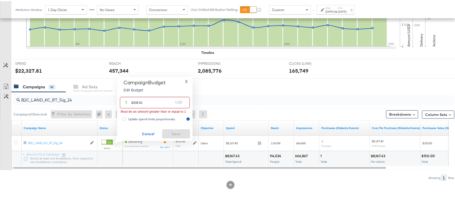
click at [133, 101] on input "$338.81" at bounding box center [152, 99] width 42 height 11
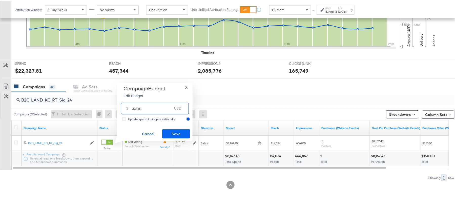
type input "338.81"
click at [177, 131] on span "Save" at bounding box center [176, 132] width 24 height 6
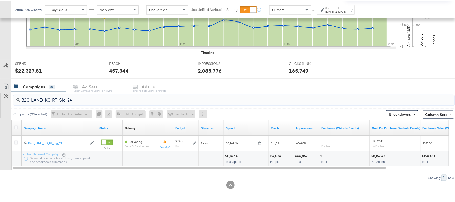
click at [98, 95] on input "B2C_LAND_KC_RT_Sig_24" at bounding box center [217, 97] width 394 height 10
paste input "B_Ecommerce_KC_Retargeting_LW&LOA_Traffic"
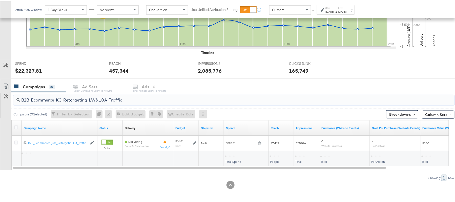
type input "B2B_Ecommerce_KC_Retargeting_LW&LOA_Traffic"
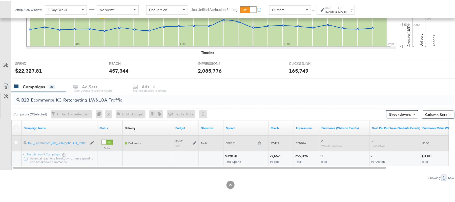
click at [194, 143] on icon at bounding box center [195, 142] width 4 height 4
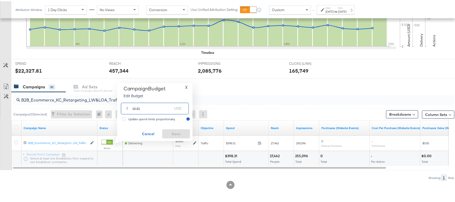
click at [159, 110] on input "16.81" at bounding box center [152, 105] width 40 height 11
paste input "$18.49"
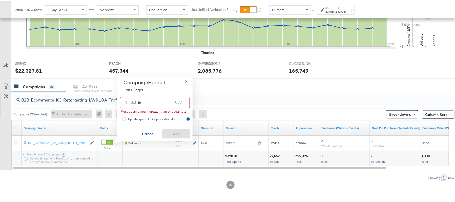
click at [133, 99] on input "$18.49" at bounding box center [152, 99] width 42 height 11
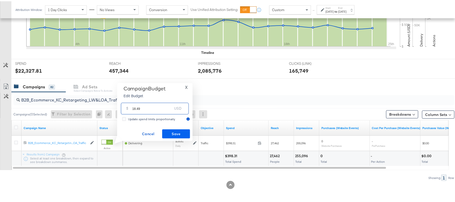
type input "18.49"
click at [176, 132] on span "Save" at bounding box center [176, 132] width 24 height 6
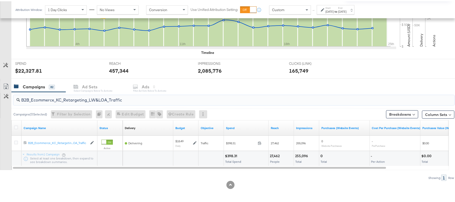
click at [85, 96] on input "B2B_Ecommerce_KC_Retargeting_LW&LOA_Traffic" at bounding box center [217, 97] width 394 height 10
paste input "KC_Retargeting_Prospects & Clients_Conversions"
type input "B2B_KC_Retargeting_Prospects & Clients_Conversions"
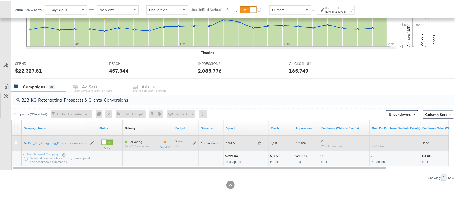
click at [194, 142] on icon at bounding box center [195, 142] width 4 height 4
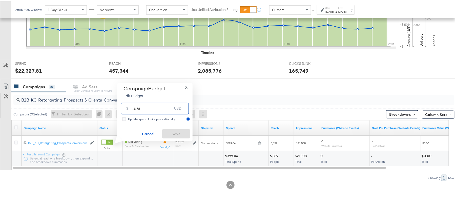
click at [159, 107] on input "16.58" at bounding box center [152, 105] width 40 height 11
paste input "$16.83"
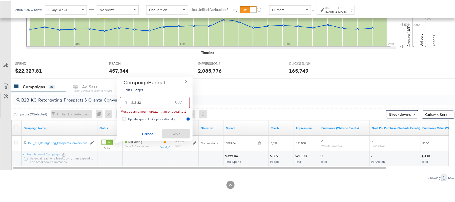
click at [133, 100] on input "$16.83" at bounding box center [152, 99] width 42 height 11
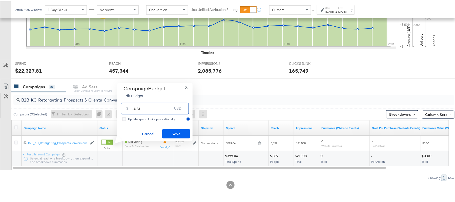
type input "16.83"
click at [182, 134] on span "Save" at bounding box center [176, 132] width 24 height 6
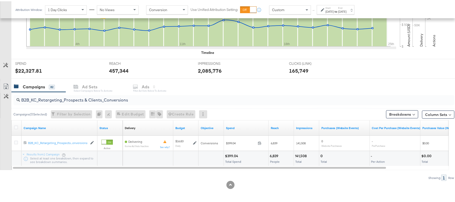
click at [91, 96] on input "B2B_KC_Retargeting_Prospects & Clients_Conversions" at bounding box center [217, 97] width 394 height 10
paste input "C_LAND_KC_Pros_Sig"
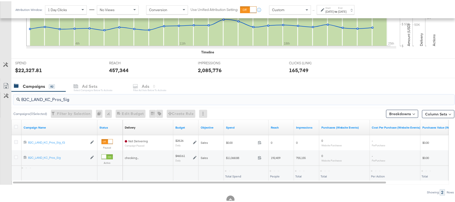
type input "B2C_LAND_KC_Pros_Sig"
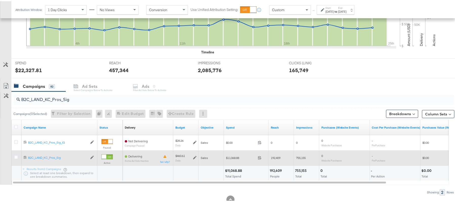
click at [194, 157] on icon at bounding box center [195, 157] width 4 height 4
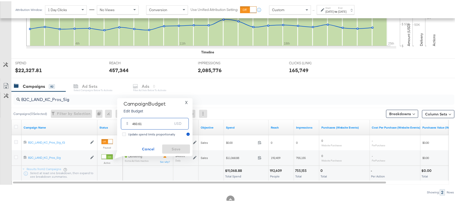
click at [145, 120] on input "460.61" at bounding box center [152, 120] width 40 height 11
paste input "$437.58"
click at [134, 117] on input "$437.58" at bounding box center [152, 114] width 42 height 11
type input "437.58"
click at [179, 147] on span "Save" at bounding box center [176, 148] width 24 height 6
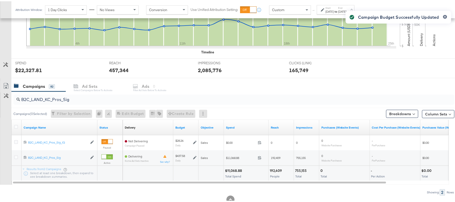
scroll to position [0, 0]
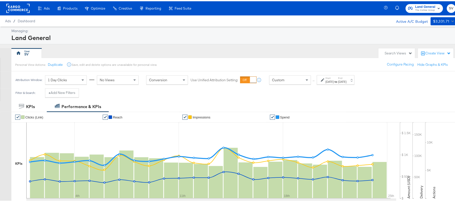
click at [422, 7] on span "Land General" at bounding box center [425, 5] width 20 height 5
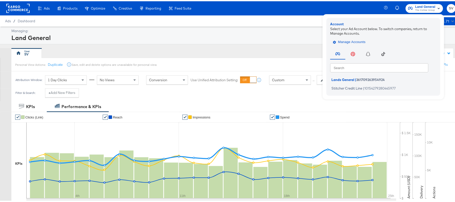
click at [342, 39] on span "Manage Accounts" at bounding box center [350, 41] width 32 height 6
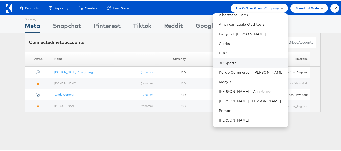
scroll to position [24, 0]
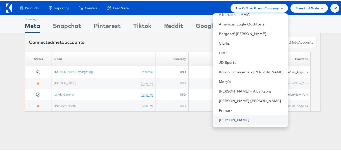
click at [233, 117] on link "[PERSON_NAME]" at bounding box center [251, 119] width 65 height 5
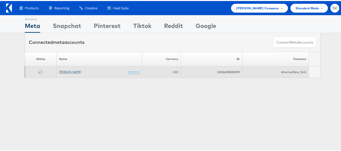
click at [72, 69] on link "[PERSON_NAME]" at bounding box center [70, 71] width 22 height 4
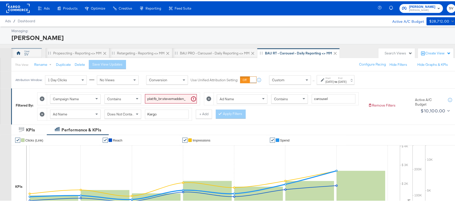
click at [31, 52] on div "SV" at bounding box center [26, 52] width 30 height 10
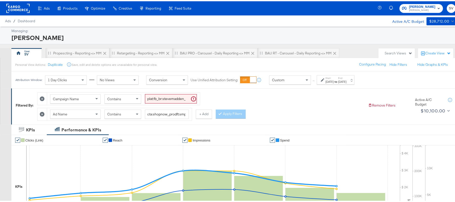
click at [176, 97] on input "plat:fb_br:stevemadden_subchan:paidsocial-asc_temp:evergreen-retargetingDPAs-2_…" at bounding box center [171, 97] width 52 height 9
paste input "buywithprime-prospecting"
type input "plat:fb_br:stevemadden_subchan:paidsocial-asc_temp:buywithprime-prospecting_obj…"
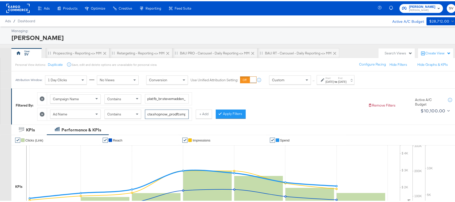
click at [171, 117] on input "cta:shopnow_prodft:smpass_copy:wesawyou-[DATE]-KARGO2_lp:plp_adtype:carousel_le…" at bounding box center [167, 112] width 44 height 9
type input "kargo"
click at [334, 81] on div "[DATE]" at bounding box center [329, 80] width 8 height 4
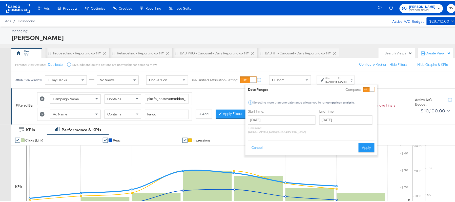
click at [289, 114] on div "Start Time: [DATE] ‹ [DATE] › Su Mo Tu We Th Fr Sa 31 1 2 3 4 5 6 7 8 9 10 11 1…" at bounding box center [282, 121] width 68 height 27
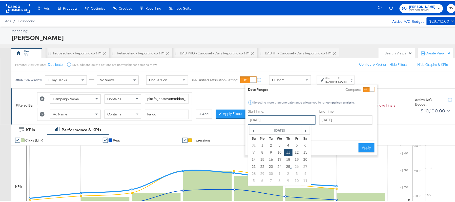
click at [289, 116] on input "[DATE]" at bounding box center [282, 118] width 68 height 9
click at [280, 167] on td "24" at bounding box center [279, 165] width 9 height 7
type input "[DATE]"
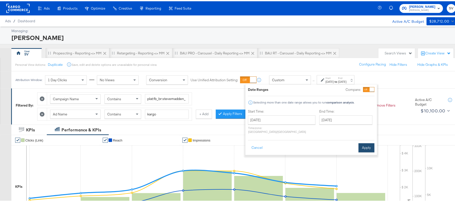
click at [369, 142] on button "Apply" at bounding box center [366, 146] width 16 height 9
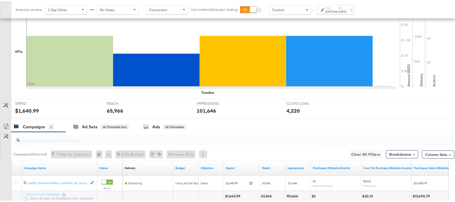
scroll to position [176, 0]
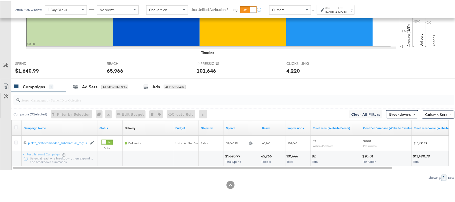
click at [238, 154] on div "$1,640.99" at bounding box center [233, 154] width 17 height 5
copy div "1,640.99"
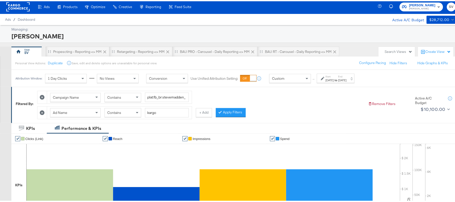
scroll to position [0, 0]
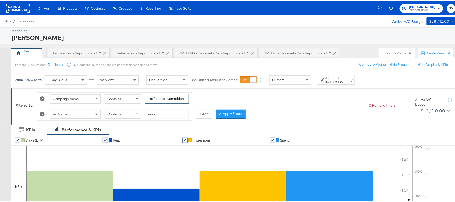
click at [159, 96] on input "plat:fb_br:stevemadden_subchan:paidsocial-asc_temp:buywithprime-prospecting_obj…" at bounding box center [167, 97] width 44 height 9
click at [210, 99] on div "Campaign Name Contains plat:fb_br:stevemadden_subchan:paidsocial-asc_temp:buywi…" at bounding box center [200, 103] width 327 height 31
click at [229, 115] on button "Apply Filters" at bounding box center [231, 112] width 30 height 9
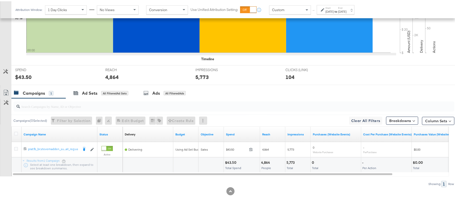
scroll to position [176, 0]
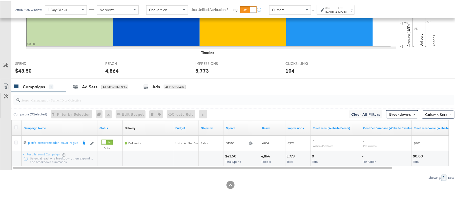
click at [231, 153] on div "$43.50" at bounding box center [231, 154] width 13 height 5
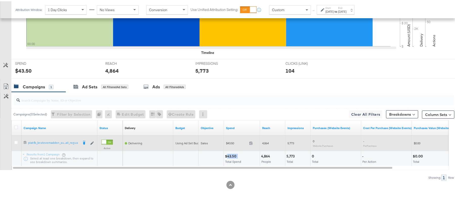
copy div "43.50"
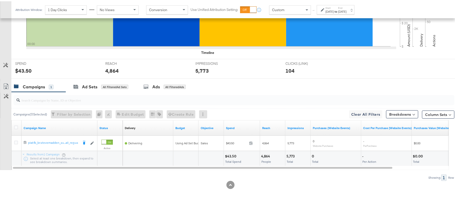
click at [265, 152] on div "4,864 People" at bounding box center [272, 157] width 25 height 15
click at [265, 152] on div "4,864" at bounding box center [266, 154] width 10 height 5
copy div "4,864"
click at [292, 153] on div "5,773" at bounding box center [291, 154] width 10 height 5
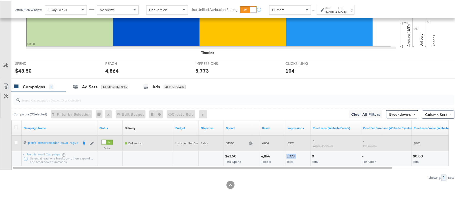
copy div "5,773"
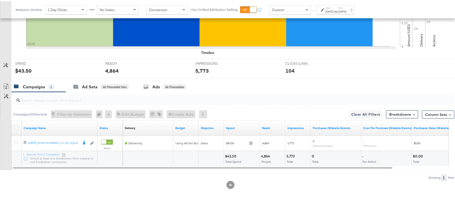
click at [334, 10] on div "[DATE]" at bounding box center [329, 10] width 8 height 4
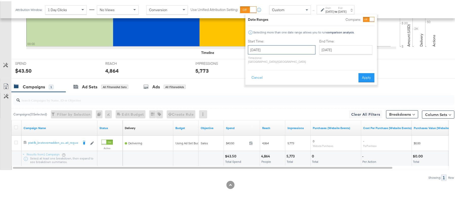
click at [288, 52] on input "September 24th 2025" at bounding box center [282, 48] width 68 height 9
click at [287, 89] on td "18" at bounding box center [288, 88] width 9 height 7
type input "September 18th 2025"
click at [365, 73] on button "Apply" at bounding box center [366, 76] width 16 height 9
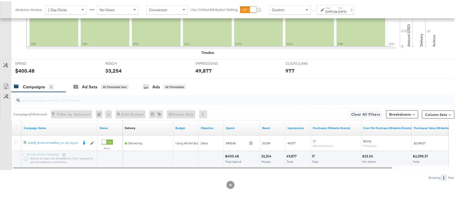
click at [230, 155] on div "$400.48" at bounding box center [232, 154] width 15 height 5
copy div "$400.48"
click at [261, 152] on div "33,254 People" at bounding box center [272, 157] width 25 height 15
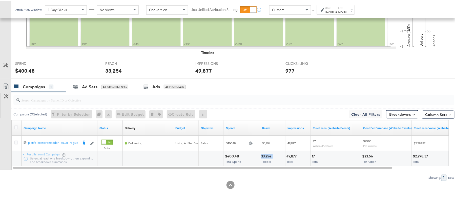
click at [261, 152] on div "33,254 People" at bounding box center [272, 157] width 25 height 15
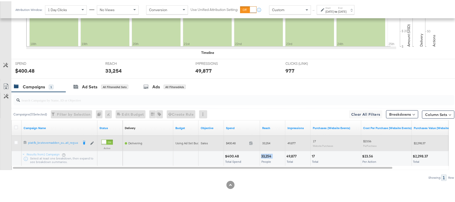
copy div "33,254"
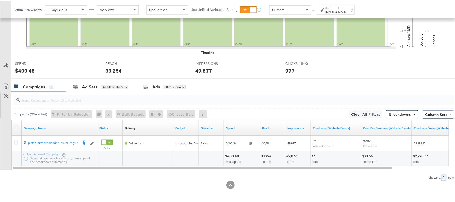
click at [291, 154] on div "49,877" at bounding box center [292, 154] width 12 height 5
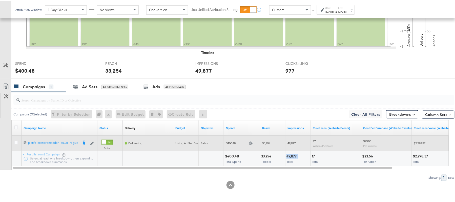
copy div "49,877"
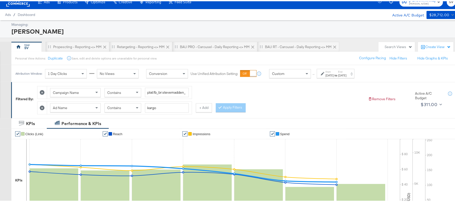
scroll to position [0, 0]
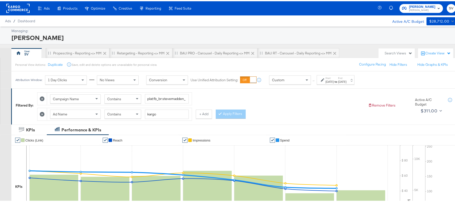
click at [159, 92] on div "Campaign Name Contains plat:fb_br:stevemadden_subchan:paidsocial-asc_temp:buywi…" at bounding box center [119, 97] width 145 height 12
click at [160, 96] on input "plat:fb_br:stevemadden_subchan:paidsocial-asc_temp:buywithprime-prospecting_obj…" at bounding box center [167, 97] width 44 height 9
click at [137, 114] on span at bounding box center [137, 112] width 6 height 9
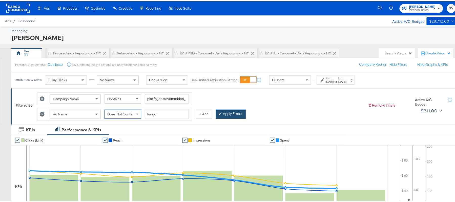
click at [242, 110] on button "Apply Filters" at bounding box center [231, 112] width 30 height 9
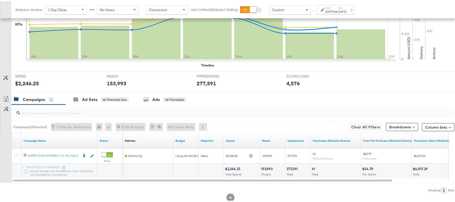
scroll to position [176, 0]
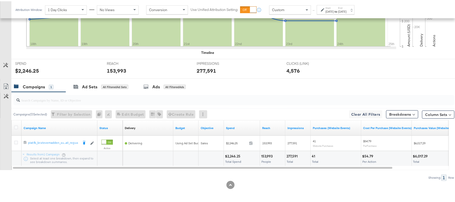
click at [236, 154] on div "$2,246.25" at bounding box center [233, 154] width 17 height 5
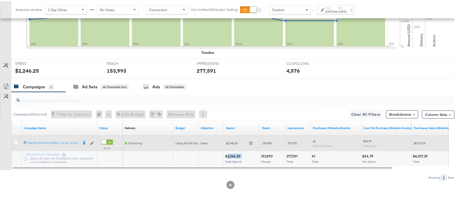
copy div "2,246.25"
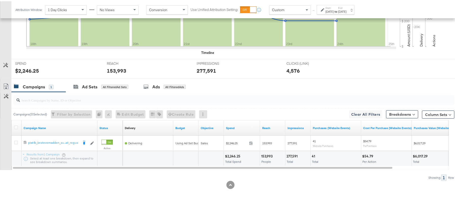
click at [266, 154] on div "153,993" at bounding box center [267, 154] width 13 height 5
copy div "153,993"
click at [291, 154] on div "277,591" at bounding box center [292, 154] width 13 height 5
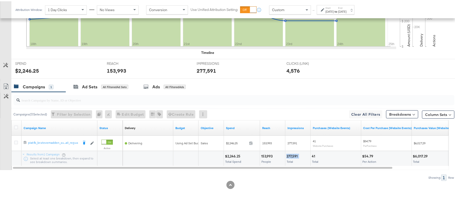
copy div "277,591"
click at [264, 155] on div "153,993" at bounding box center [267, 154] width 13 height 5
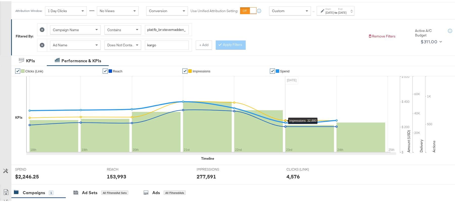
scroll to position [8, 0]
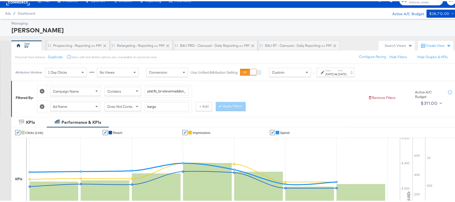
click at [326, 71] on div "[DATE]" at bounding box center [329, 73] width 8 height 4
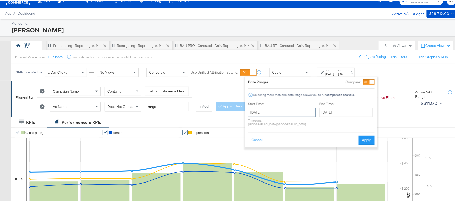
click at [284, 114] on input "September 18th 2025" at bounding box center [282, 110] width 68 height 9
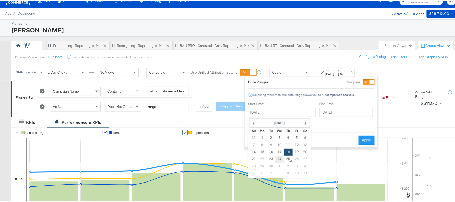
click at [281, 161] on td "24" at bounding box center [279, 157] width 9 height 7
type input "September 24th 2025"
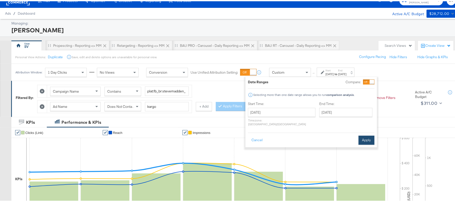
click at [366, 134] on button "Apply" at bounding box center [366, 138] width 16 height 9
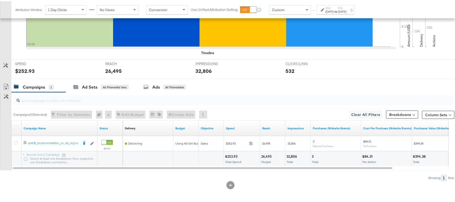
scroll to position [176, 0]
click at [230, 155] on div "$252.93" at bounding box center [232, 154] width 14 height 5
click at [265, 153] on div "26,495" at bounding box center [267, 154] width 12 height 5
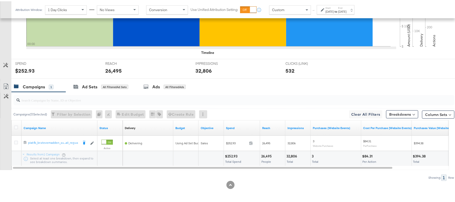
click at [289, 155] on div "32,806" at bounding box center [292, 154] width 12 height 5
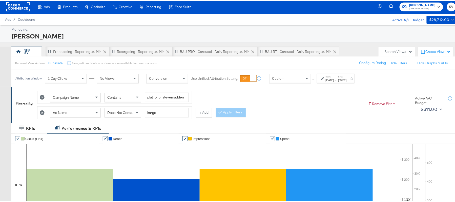
scroll to position [0, 0]
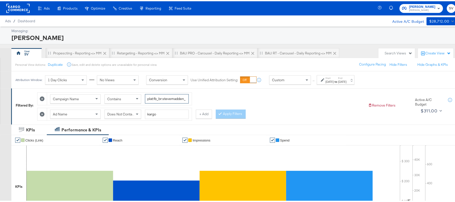
click at [170, 99] on input "plat:fb_br:stevemadden_subchan:paidsocial-asc_temp:buywithprime-prospecting_obj…" at bounding box center [167, 97] width 44 height 9
paste input "retargetingDPAs"
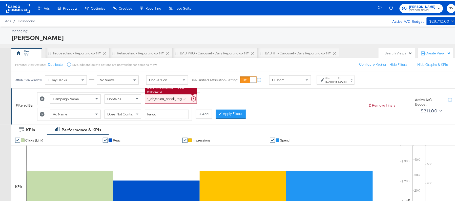
type input "plat:fb_br:stevemadden_subchan:paidsocial-asc_temp:buywithprime-retargetingDPAs…"
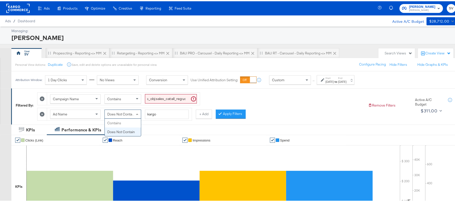
click at [134, 113] on span "Does Not Contain" at bounding box center [121, 112] width 28 height 5
click at [231, 101] on div "Campaign Name Contains plat:fb_br:stevemadden_subchan:paidsocial-asc_temp:buywi…" at bounding box center [200, 103] width 327 height 31
click at [235, 113] on button "Apply Filters" at bounding box center [231, 112] width 30 height 9
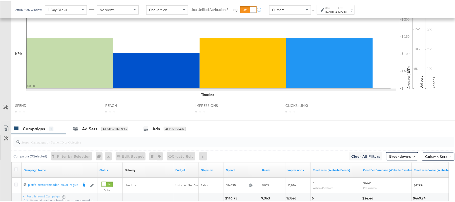
scroll to position [176, 0]
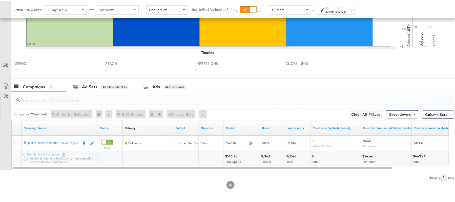
click at [229, 153] on div "$146.75" at bounding box center [232, 154] width 14 height 5
click at [264, 154] on div "9,063" at bounding box center [266, 154] width 10 height 5
click at [288, 153] on div "12,846" at bounding box center [291, 154] width 11 height 5
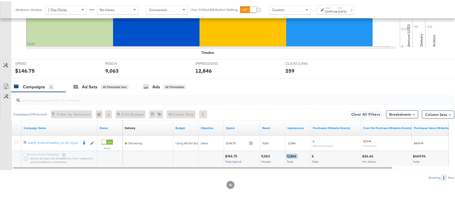
click at [288, 153] on div "12,846" at bounding box center [291, 154] width 11 height 5
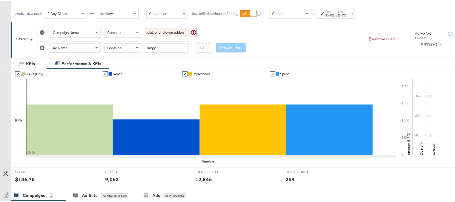
scroll to position [41, 0]
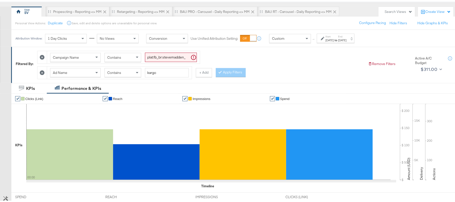
click at [334, 37] on div "[DATE]" at bounding box center [329, 39] width 8 height 4
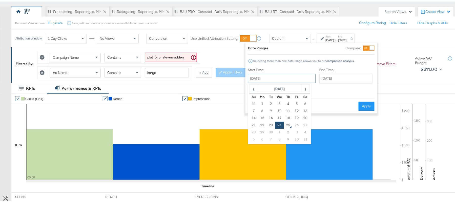
click at [281, 75] on input "September 24th 2025" at bounding box center [282, 77] width 68 height 9
click at [288, 117] on td "18" at bounding box center [288, 116] width 9 height 7
type input "September 18th 2025"
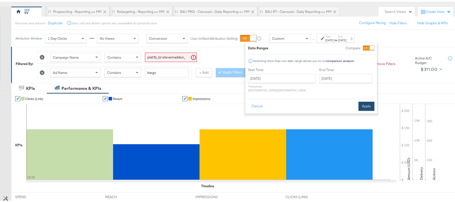
click at [361, 102] on button "Apply" at bounding box center [366, 104] width 16 height 9
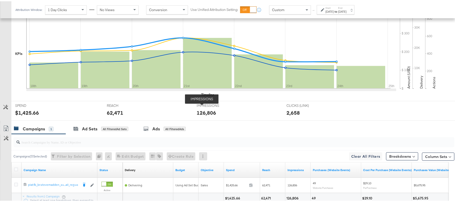
scroll to position [176, 0]
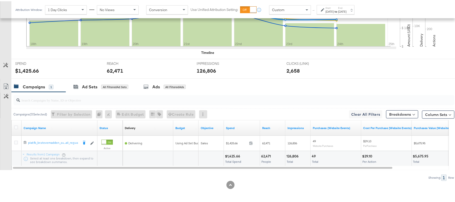
click at [235, 157] on div "$1,425.66 Total Spend" at bounding box center [242, 157] width 36 height 15
click at [233, 153] on div "$1,425.66" at bounding box center [233, 154] width 17 height 5
click at [265, 153] on div "62,471" at bounding box center [266, 154] width 11 height 5
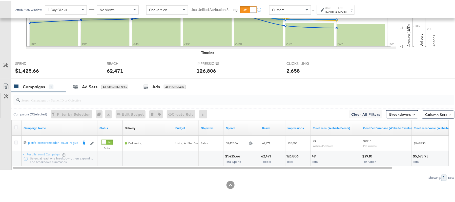
click at [294, 153] on div "126,806" at bounding box center [293, 154] width 14 height 5
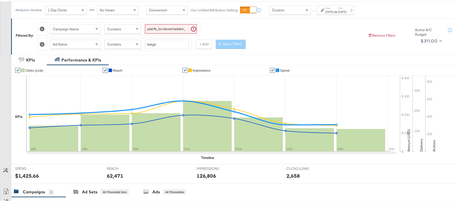
scroll to position [8, 0]
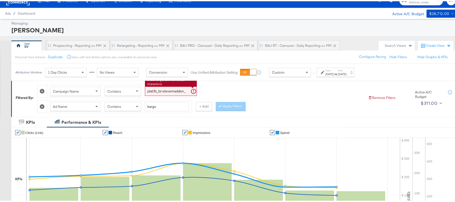
click at [163, 89] on input "plat:fb_br:stevemadden_subchan:paidsocial-asc_temp:buywithprime-retargetingDPAs…" at bounding box center [171, 89] width 52 height 9
click at [141, 102] on span at bounding box center [137, 105] width 6 height 9
click at [226, 104] on button "Apply Filters" at bounding box center [231, 105] width 30 height 9
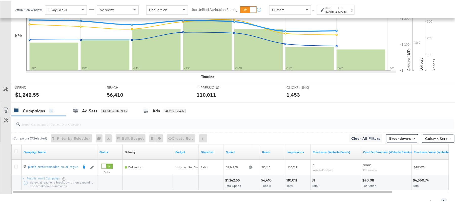
scroll to position [176, 0]
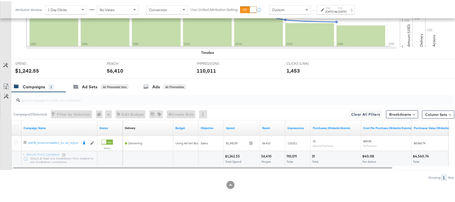
click at [231, 152] on div "$1,242.55" at bounding box center [233, 154] width 16 height 5
click at [262, 152] on div "56,410" at bounding box center [267, 154] width 12 height 5
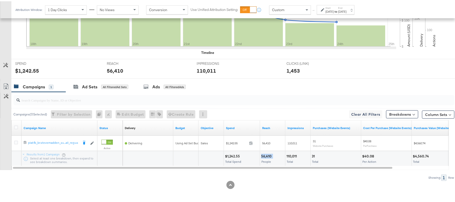
click at [262, 152] on div "56,410" at bounding box center [267, 154] width 12 height 5
click at [291, 155] on div "110,011" at bounding box center [292, 154] width 12 height 5
click at [338, 9] on strong "to" at bounding box center [336, 10] width 4 height 4
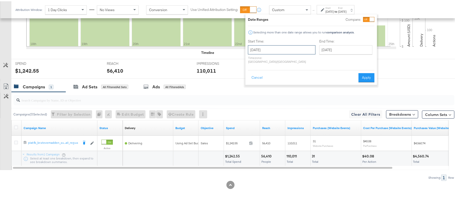
click at [293, 49] on input "September 18th 2025" at bounding box center [282, 48] width 68 height 9
click at [281, 94] on td "24" at bounding box center [279, 95] width 9 height 7
type input "September 24th 2025"
click at [363, 75] on button "Apply" at bounding box center [366, 76] width 16 height 9
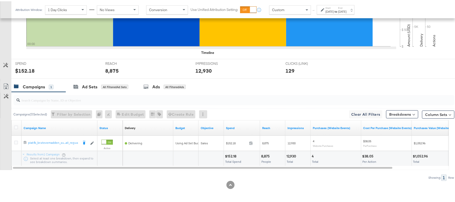
click at [230, 152] on div "$152.18" at bounding box center [231, 154] width 13 height 5
click at [263, 153] on div "8,875" at bounding box center [266, 154] width 10 height 5
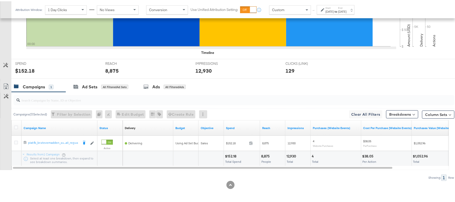
click at [287, 154] on div "12,930" at bounding box center [291, 154] width 11 height 5
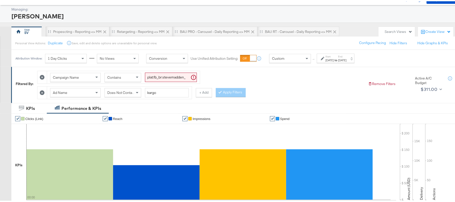
scroll to position [0, 0]
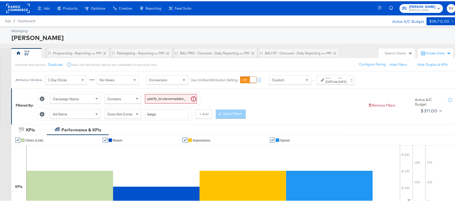
click at [157, 97] on input "plat:fb_br:stevemadden_subchan:paidsocial-asc_temp:buywithprime-retargetingDPAs…" at bounding box center [171, 97] width 52 height 9
paste input "prospecting"
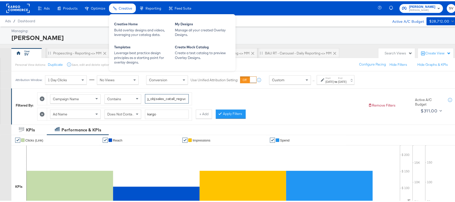
type input "plat:fb_br:stevemadden_subchan:paidsocial-asc_temp:buywithprime-prospecting_obj…"
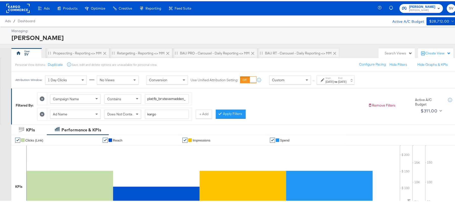
click at [136, 114] on span at bounding box center [137, 112] width 6 height 9
click at [170, 114] on input "kargo" at bounding box center [167, 112] width 44 height 9
paste input "cta:shopnow_prodft:buywithprime2025_copy:primedelivers-may6-KARGO-BWP_lp:plp_ad…"
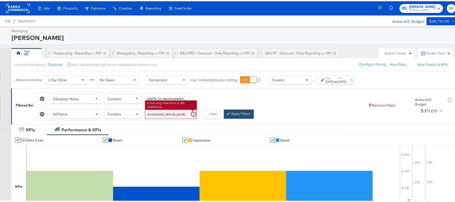
type input "cta:shopnow_prodft:buywithprime2025_copy:primedelivers-may6-KARGO-BWP_lp:plp_ad…"
click at [233, 114] on button "Apply Filters" at bounding box center [239, 112] width 30 height 9
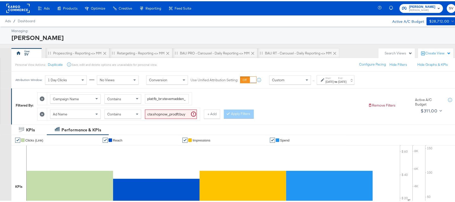
click at [331, 78] on label "Start:" at bounding box center [329, 76] width 8 height 3
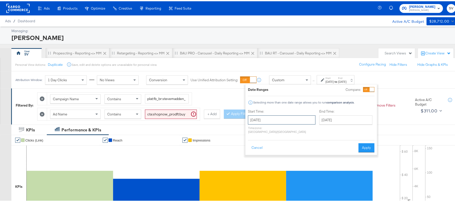
click at [288, 121] on input "September 24th 2025" at bounding box center [282, 118] width 68 height 9
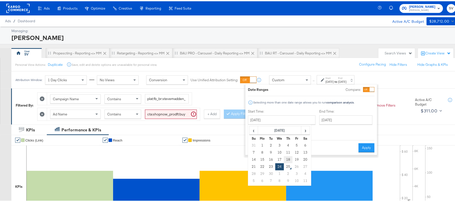
click at [289, 159] on td "18" at bounding box center [288, 158] width 9 height 7
type input "September 18th 2025"
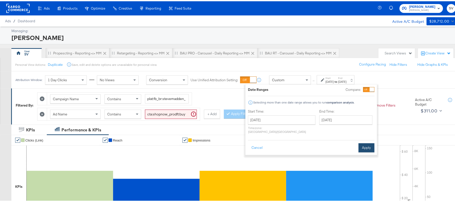
click at [357, 142] on div "Cancel Apply" at bounding box center [311, 145] width 126 height 12
click at [360, 142] on button "Apply" at bounding box center [366, 146] width 16 height 9
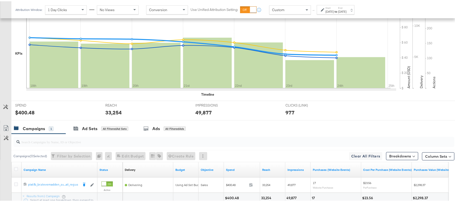
scroll to position [176, 0]
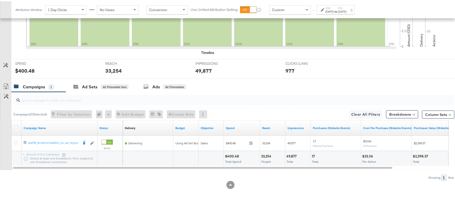
click at [233, 155] on div "$400.48" at bounding box center [232, 154] width 15 height 5
click at [267, 154] on div "33,254" at bounding box center [267, 154] width 12 height 5
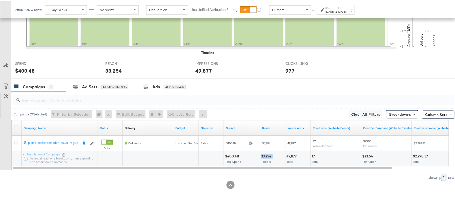
click at [267, 154] on div "33,254" at bounding box center [267, 154] width 12 height 5
click at [287, 152] on div "49,877 Total" at bounding box center [297, 157] width 25 height 15
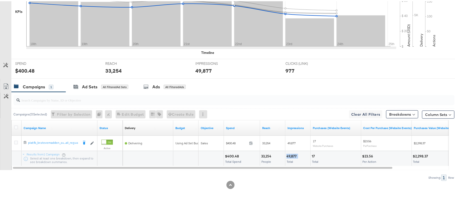
scroll to position [8, 0]
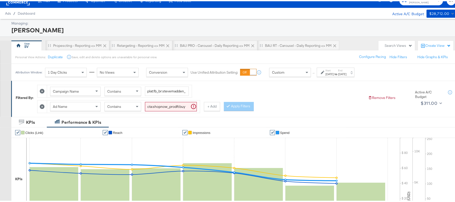
click at [161, 104] on input "cta:shopnow_prodft:buywithprime2025_copy:primedelivers-may6-KARGO-BWP_lp:plp_ad…" at bounding box center [171, 105] width 52 height 9
paste input "toprated"
type input "cta:shopnow_prodft:buywithprime2025_copy:primedelivers-may6-KARGO-toprated_lp:p…"
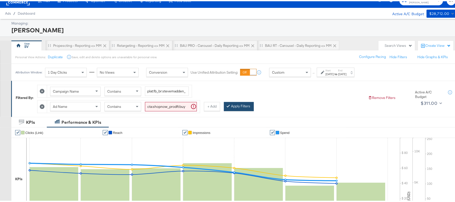
click at [232, 106] on button "Apply Filters" at bounding box center [239, 105] width 30 height 9
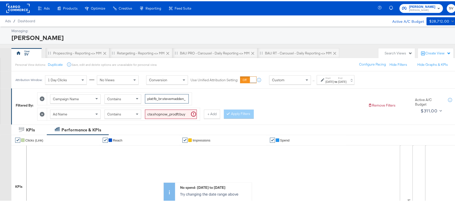
click at [162, 99] on input "plat:fb_br:stevemadden_subchan:paidsocial-asc_temp:buywithprime-prospecting_obj…" at bounding box center [167, 97] width 44 height 9
paste input "retargetingDPAs"
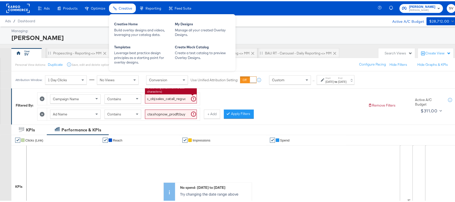
type input "plat:fb_br:stevemadden_subchan:paidsocial-asc_temp:buywithprime-retargetingDPAs…"
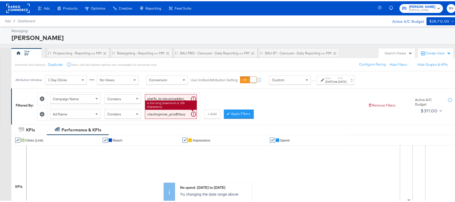
click at [161, 115] on input "cta:shopnow_prodft:buywithprime2025_copy:primedelivers-may6-KARGO-toprated_lp:p…" at bounding box center [171, 112] width 52 height 9
paste input "BWP"
click at [236, 113] on button "Apply Filters" at bounding box center [239, 112] width 30 height 9
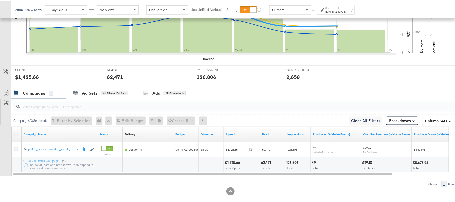
scroll to position [176, 0]
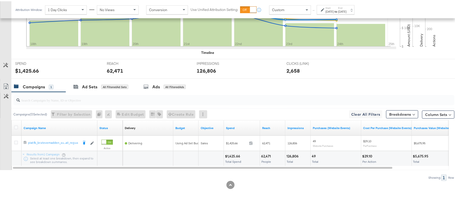
click at [232, 154] on div "$1,425.66" at bounding box center [233, 154] width 17 height 5
click at [263, 152] on div "62,471 People" at bounding box center [272, 157] width 25 height 15
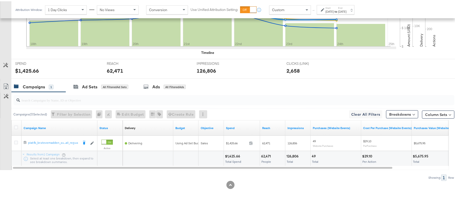
click at [297, 155] on div "126,806" at bounding box center [293, 154] width 14 height 5
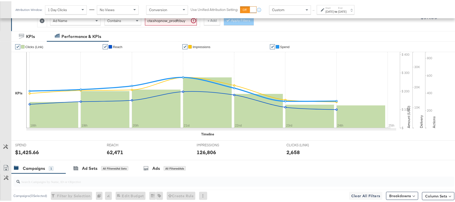
scroll to position [41, 0]
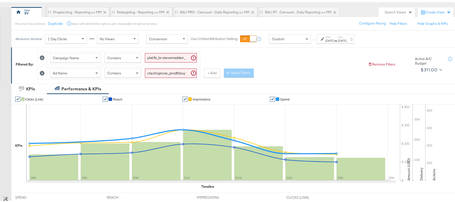
click at [168, 72] on input "cta:shopnow_prodft:buywithprime2025_copy:primedelivers-may6-KARGO-BWP_lp:plp_ad…" at bounding box center [171, 71] width 52 height 9
paste input "toprated"
type input "cta:shopnow_prodft:buywithprime2025_copy:primedelivers-may6-KARGO-toprated_lp:p…"
click at [235, 73] on button "Apply Filters" at bounding box center [239, 71] width 30 height 9
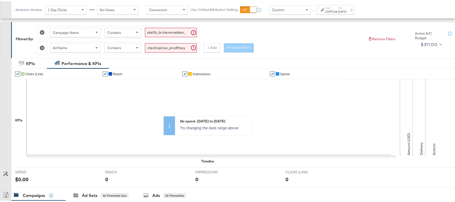
scroll to position [8, 0]
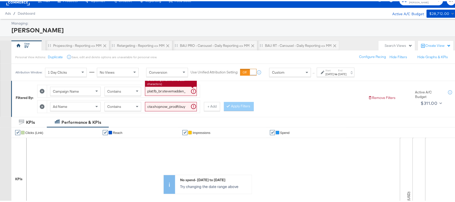
click at [191, 87] on input "plat:fb_br:stevemadden_subchan:paidsocial-asc_temp:buywithprime-retargetingDPAs…" at bounding box center [171, 89] width 52 height 9
paste input "evergreen-prospecting-2"
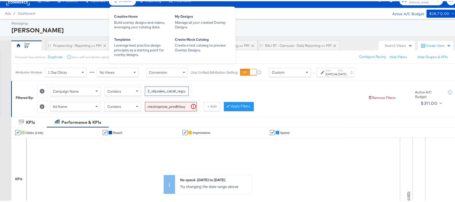
type input "plat:fb_br:stevemadden_subchan:paidsocial-asc_temp:evergreen-prospecting-2_obj:…"
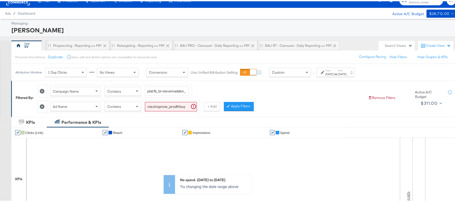
click at [173, 108] on input "cta:shopnow_prodft:buywithprime2025_copy:primedelivers-may6-KARGO-toprated_lp:p…" at bounding box center [171, 105] width 52 height 9
paste input "mostwanted_copy:thestylesyoudidnt-feb28-KARGO-singleimage"
click at [238, 105] on button "Apply Filters" at bounding box center [239, 105] width 30 height 9
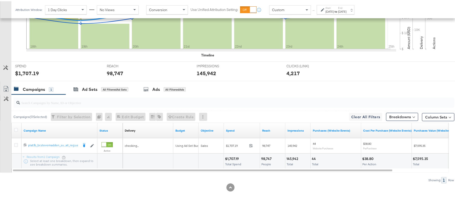
scroll to position [176, 0]
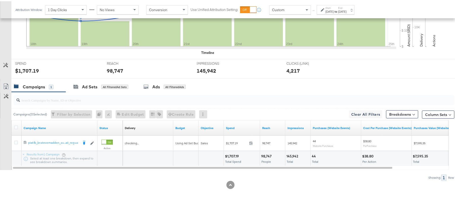
click at [234, 152] on div "$1,707.19 Total Spend" at bounding box center [242, 157] width 36 height 15
click at [265, 152] on div "98,747 People" at bounding box center [272, 157] width 25 height 15
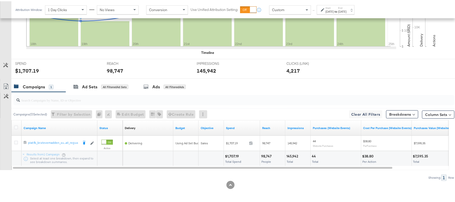
click at [292, 154] on div "145,942" at bounding box center [292, 154] width 13 height 5
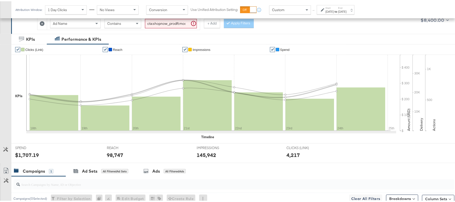
scroll to position [41, 0]
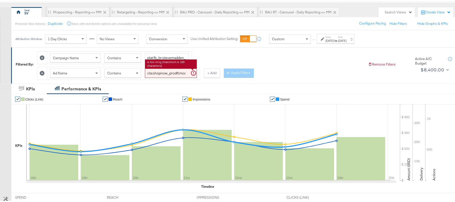
click at [158, 71] on input "cta:shopnow_prodft:mostwanted_copy:thestylesyoudidnt-feb28-KARGO-singleimage_lp…" at bounding box center [171, 71] width 52 height 9
paste input "jan23"
click at [238, 71] on button "Apply Filters" at bounding box center [239, 71] width 30 height 9
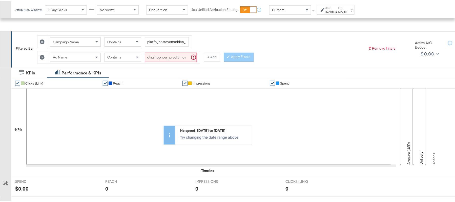
scroll to position [57, 0]
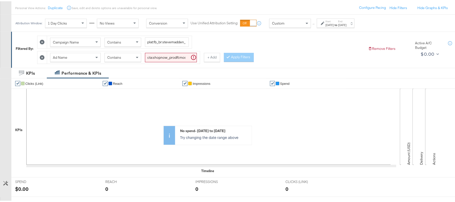
click at [157, 55] on input "cta:shopnow_prodft:mostwanted_copy:thestylesyoudidnt-jan23-KARGO-singleimage_lp…" at bounding box center [171, 56] width 52 height 9
paste input "aug11"
click at [238, 58] on button "Apply Filters" at bounding box center [239, 56] width 30 height 9
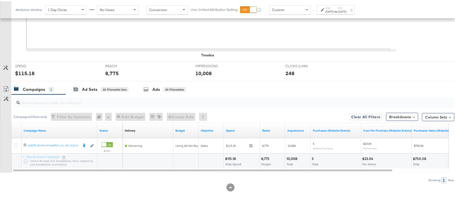
scroll to position [176, 0]
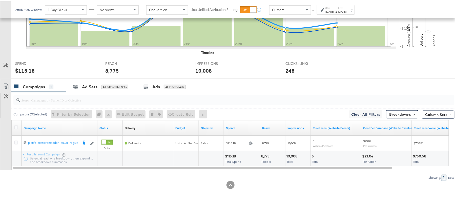
click at [230, 152] on div "$115.18" at bounding box center [231, 154] width 12 height 5
click at [264, 153] on div "8,775" at bounding box center [266, 154] width 10 height 5
click at [296, 154] on div "10,008" at bounding box center [292, 154] width 12 height 5
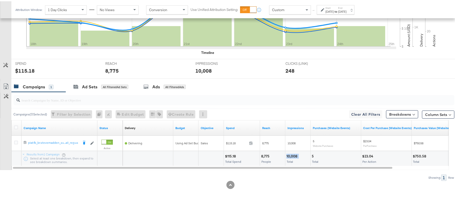
click at [296, 154] on div "10,008" at bounding box center [292, 154] width 12 height 5
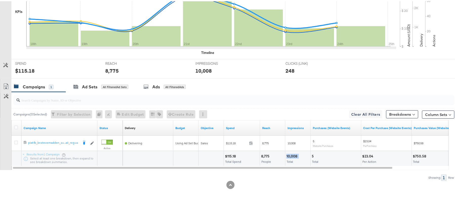
scroll to position [8, 0]
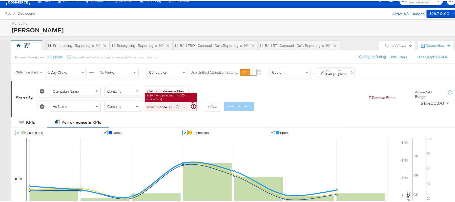
click at [160, 105] on input "cta:shopnow_prodft:mostwanted_copy:thestylesyoudidnt-aug11-KARGO-singleimage_lp…" at bounding box center [171, 105] width 52 height 9
paste input "womensshoes_copy:cominginhot-feb28-KARGO"
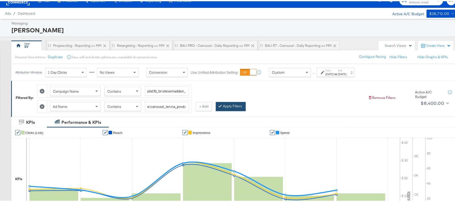
click at [238, 106] on button "Apply Filters" at bounding box center [231, 105] width 30 height 9
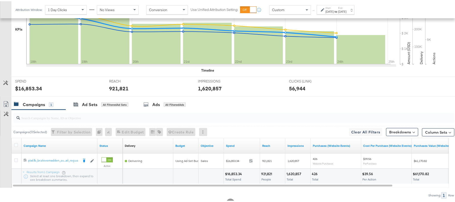
scroll to position [176, 0]
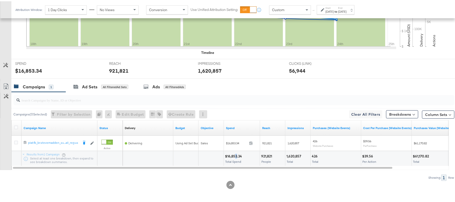
click at [236, 156] on div "$16,853.34" at bounding box center [234, 154] width 18 height 5
click at [269, 152] on div "921,821 People" at bounding box center [272, 157] width 25 height 15
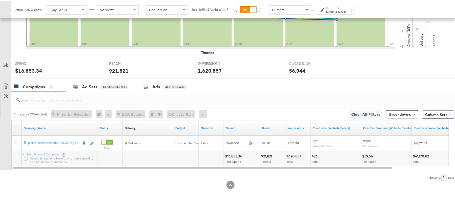
click at [293, 154] on div "1,620,857" at bounding box center [294, 154] width 16 height 5
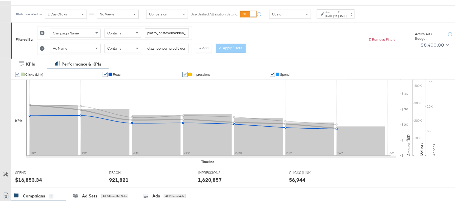
scroll to position [41, 0]
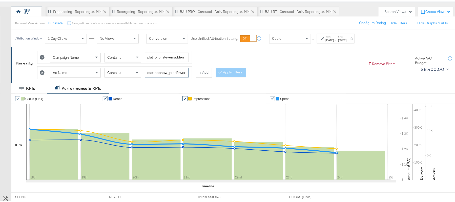
click at [165, 68] on input "cta:shopnow_prodft:womensshoes_copy:cominginhot-feb28-KARGO_lp:plp_adtype:carou…" at bounding box center [167, 71] width 44 height 9
paste input "nov15"
click at [225, 72] on button "Apply Filters" at bounding box center [231, 71] width 30 height 9
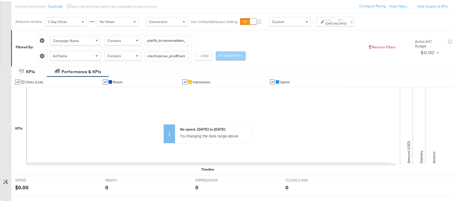
scroll to position [56, 0]
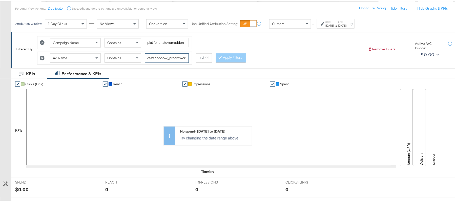
click at [161, 54] on input "cta:shopnow_prodft:womensshoes_copy:cominginhot-[DATE]-KARGO_lp:plp_adtype:caro…" at bounding box center [167, 56] width 44 height 9
paste input "aug11"
type input "cta:shopnow_prodft:womensshoes_copy:cominginhot-aug11-KARGO_lp:plp_adtype:carou…"
click at [227, 57] on button "Apply Filters" at bounding box center [231, 56] width 30 height 9
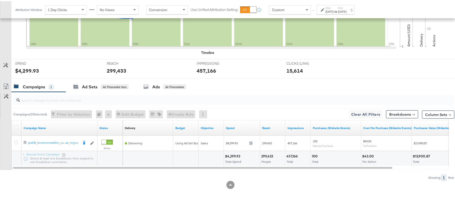
scroll to position [176, 0]
click at [230, 153] on div "$4,299.93" at bounding box center [233, 154] width 17 height 5
click at [269, 153] on div "299,433" at bounding box center [267, 154] width 13 height 5
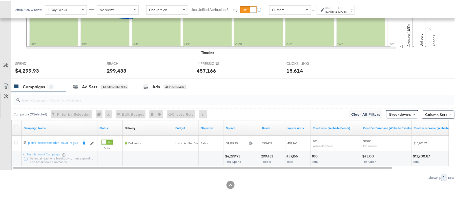
click at [291, 152] on div "457,166" at bounding box center [292, 154] width 13 height 5
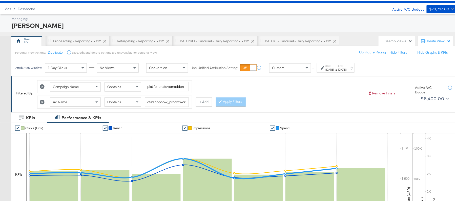
scroll to position [0, 0]
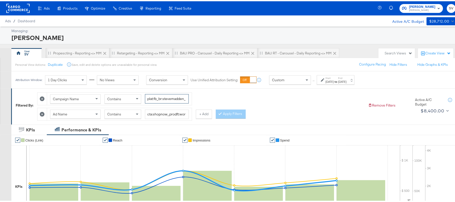
click at [166, 100] on input "plat:fb_br:stevemadden_subchan:paidsocial-asc_temp:evergreen-prospecting-2_obj:…" at bounding box center [167, 97] width 44 height 9
paste input "retargetingDPAs"
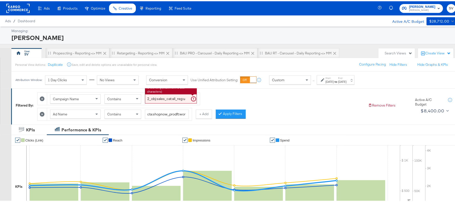
type input "plat:fb_br:stevemadden_subchan:paidsocial-asc_temp:evergreen-retargetingDPAs-2_…"
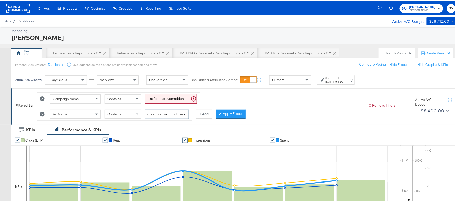
click at [163, 118] on input "cta:shopnow_prodft:womensshoes_copy:cominginhot-aug11-KARGO_lp:plp_adtype:carou…" at bounding box center [167, 112] width 44 height 9
paste input "mostwanted_copy:thestylesyoudidnt-jan23-KARGO-multiimage"
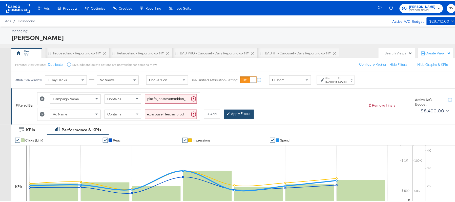
click at [249, 115] on button "Apply Filters" at bounding box center [239, 112] width 30 height 9
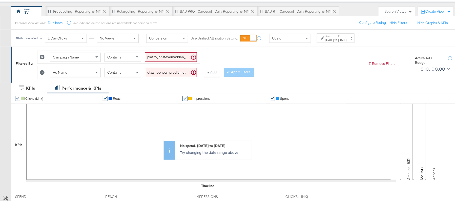
scroll to position [41, 0]
click at [163, 73] on input "cta:shopnow_prodft:mostwanted_copy:thestylesyoudidnt-jan23-KARGO-multiimage_lp:…" at bounding box center [171, 71] width 52 height 9
paste input "2"
type input "cta:shopnow_prodft:mostwanted2_copy:thestylesyoudidnt-jan23-KARGO-multiimage_lp…"
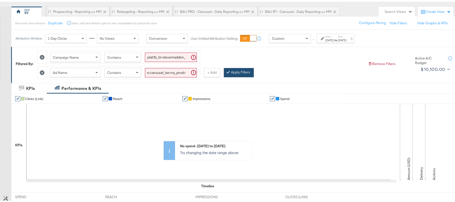
scroll to position [0, 0]
click at [236, 74] on button "Apply Filters" at bounding box center [239, 71] width 30 height 9
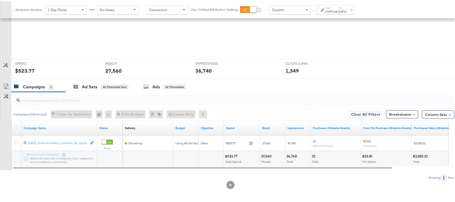
scroll to position [176, 0]
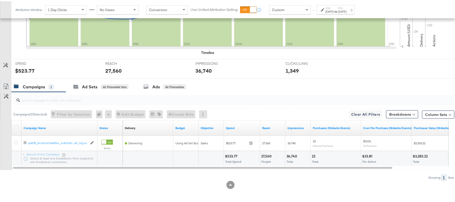
click at [232, 154] on div "$523.77" at bounding box center [232, 154] width 14 height 5
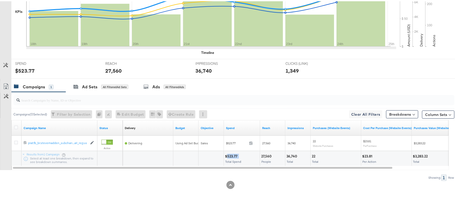
scroll to position [0, 0]
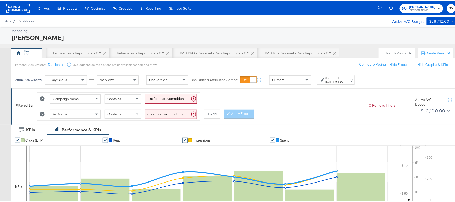
click at [167, 98] on input "plat:fb_br:stevemadden_subchan:paidsocial-asc_temp:evergreen-retargetingDPAs-2_…" at bounding box center [171, 97] width 52 height 9
paste input "prospecting"
type input "plat:fb_br:stevemadden_subchan:paidsocial-asc_temp:evergreen-prospecting-2_obj:…"
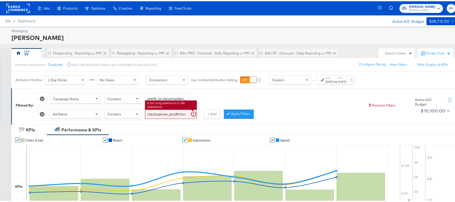
click at [166, 113] on input "cta:shopnow_prodft:mostwanted2_copy:thestylesyoudidnt-jan23-KARGO-multiimage_lp…" at bounding box center [171, 112] width 52 height 9
paste input "starrating_copy:meetthestars-feb19"
click at [244, 113] on button "Apply Filters" at bounding box center [239, 112] width 30 height 9
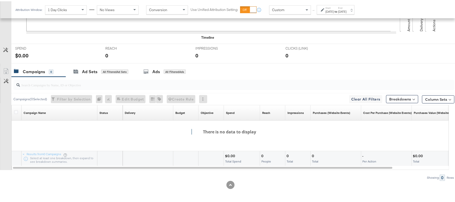
scroll to position [23, 0]
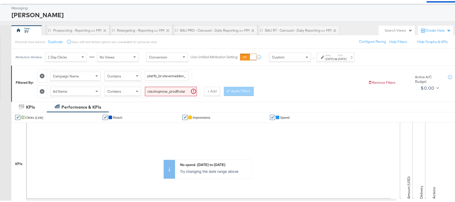
click at [154, 90] on input "cta:shopnow_prodft:starrating_copy:meetthestars-[DATE]-KARGO-multiimage_lp:plp_…" at bounding box center [171, 89] width 52 height 9
paste input "mostwanted_copy:thestylesyoudidnt-apr8-KARGO-4:5single"
click at [232, 90] on button "Apply Filters" at bounding box center [239, 89] width 30 height 9
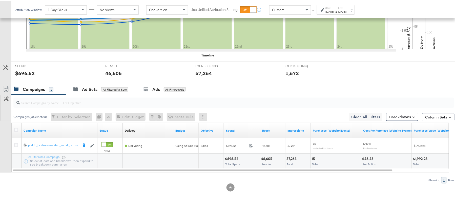
scroll to position [176, 0]
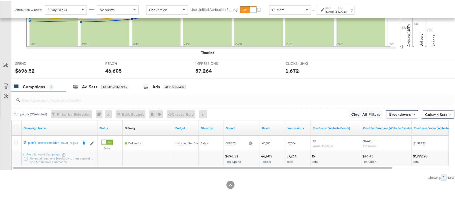
click at [228, 155] on div "$696.52" at bounding box center [232, 154] width 15 height 5
click at [270, 155] on div "46,605" at bounding box center [267, 154] width 13 height 5
click at [293, 154] on div "57,264" at bounding box center [292, 154] width 12 height 5
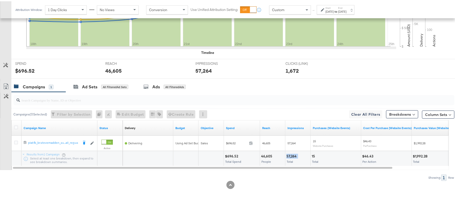
click at [293, 154] on div "57,264" at bounding box center [292, 154] width 12 height 5
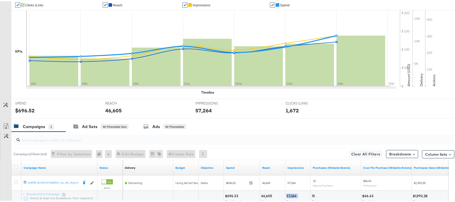
scroll to position [41, 0]
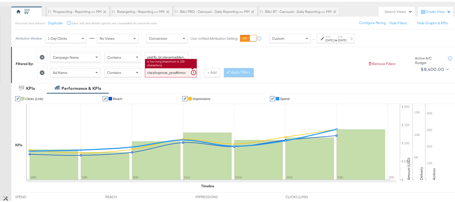
click at [157, 70] on input "cta:shopnow_prodft:mostwanted_copy:thestylesyoudidnt-apr8-KARGO-4:5singleimage_…" at bounding box center [171, 71] width 52 height 9
paste input "newarrivals_copy:thestylesyoudidnt-apr8-KARGO-4:5multi"
click at [233, 72] on button "Apply Filters" at bounding box center [239, 71] width 30 height 9
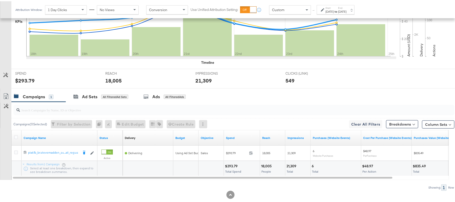
scroll to position [176, 0]
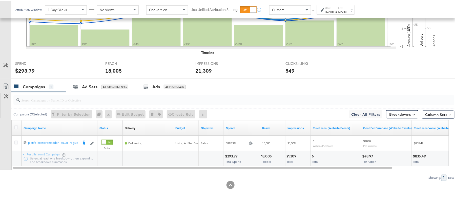
click at [235, 152] on div "$293.79 Total Spend" at bounding box center [242, 157] width 36 height 15
click at [269, 157] on div "18,005 People" at bounding box center [272, 157] width 25 height 15
click at [296, 155] on div "21,309" at bounding box center [291, 154] width 11 height 5
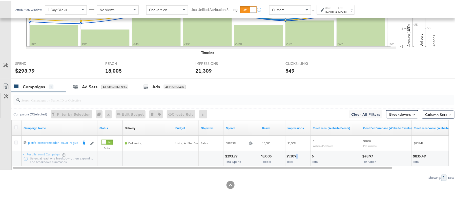
click at [296, 155] on div "21,309" at bounding box center [291, 154] width 11 height 5
click at [295, 155] on div "21,309" at bounding box center [291, 154] width 11 height 5
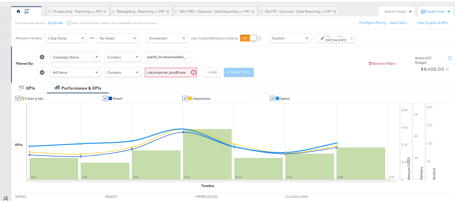
scroll to position [41, 0]
click at [154, 72] on input "cta:shopnow_prodft:newarrivals_copy:thestylesyoudidnt-[DATE]-KARGO-4:5multiimag…" at bounding box center [171, 71] width 52 height 9
paste input "ug11"
click at [234, 73] on button "Apply Filters" at bounding box center [239, 71] width 30 height 9
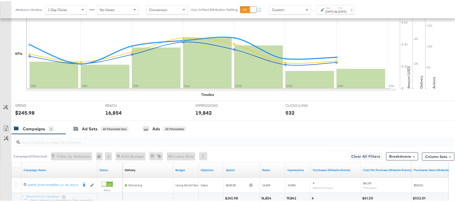
scroll to position [176, 0]
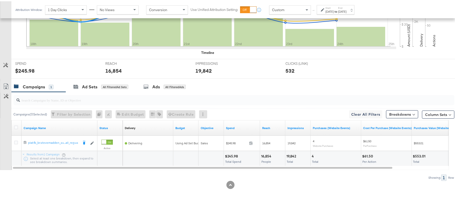
click at [233, 155] on div "$245.98" at bounding box center [232, 154] width 14 height 5
click at [232, 155] on div "$245.98" at bounding box center [232, 154] width 14 height 5
click at [265, 151] on div "16,854 People" at bounding box center [272, 157] width 25 height 15
click at [291, 152] on div "19,842" at bounding box center [291, 154] width 11 height 5
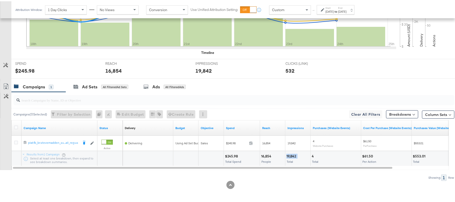
click at [291, 152] on div "19,842" at bounding box center [291, 154] width 11 height 5
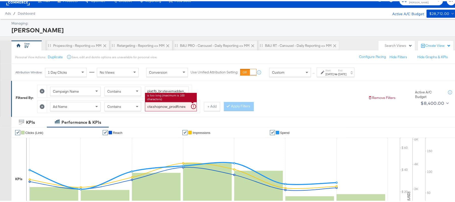
click at [170, 110] on input "cta:shopnow_prodft:newarrivals_copy:thestylesyoudidnt-aug11-KARGO-4:5multiimage…" at bounding box center [171, 105] width 52 height 9
paste input "smpass_copy:findsomethingnew-may28-KARGO"
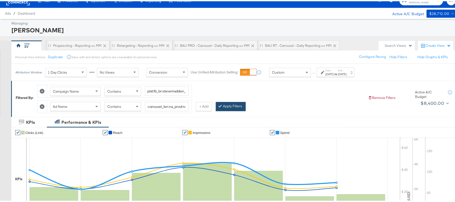
click at [234, 108] on button "Apply Filters" at bounding box center [231, 105] width 30 height 9
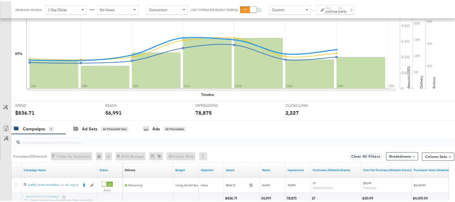
scroll to position [176, 0]
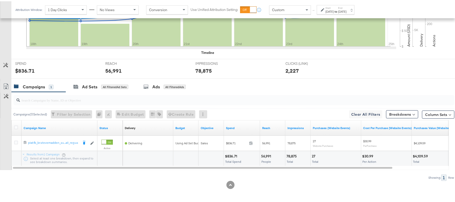
click at [230, 151] on div "$836.71 Total Spend" at bounding box center [242, 157] width 36 height 15
click at [229, 151] on div "$836.71 Total Spend" at bounding box center [242, 157] width 36 height 15
click at [267, 153] on div "56,991" at bounding box center [266, 154] width 11 height 5
click at [293, 151] on div "78,875 Total" at bounding box center [297, 157] width 25 height 15
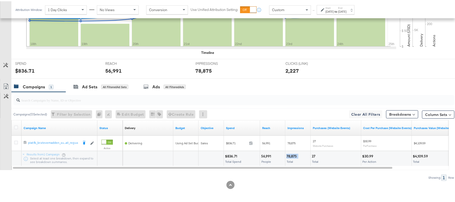
click at [293, 151] on div "78,875 Total" at bounding box center [297, 157] width 25 height 15
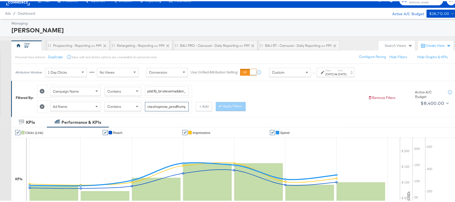
click at [169, 101] on input "cta:shopnow_prodft:smpass_copy:findsomethingnew-may28-KARGO_lp:plp_adtype:carou…" at bounding box center [167, 105] width 44 height 9
paste input "aug11"
type input "cta:shopnow_prodft:smpass_copy:findsomethingnew-aug11-KARGO_lp:plp_adtype:carou…"
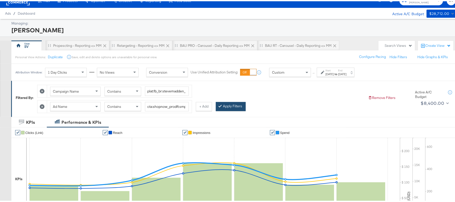
click at [224, 105] on button "Apply Filters" at bounding box center [231, 105] width 30 height 9
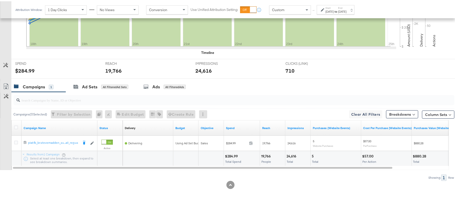
scroll to position [176, 0]
click at [234, 154] on div "$284.99" at bounding box center [232, 154] width 14 height 5
click at [266, 154] on div "19,766" at bounding box center [266, 154] width 11 height 5
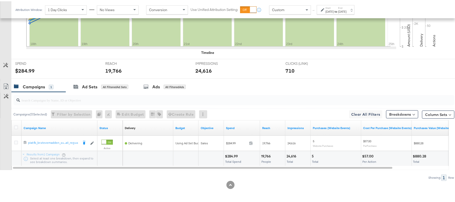
click at [288, 154] on div "24,616" at bounding box center [291, 154] width 11 height 5
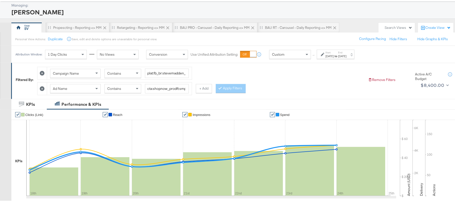
scroll to position [0, 0]
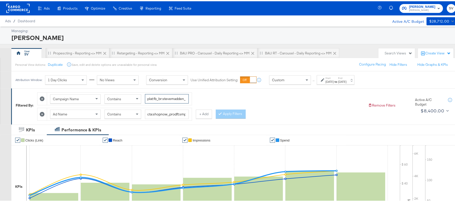
click at [159, 97] on input "plat:fb_br:stevemadden_subchan:paidsocial-asc_temp:evergreen-prospecting-2_obj:…" at bounding box center [167, 97] width 44 height 9
paste input "retargetingDPAs"
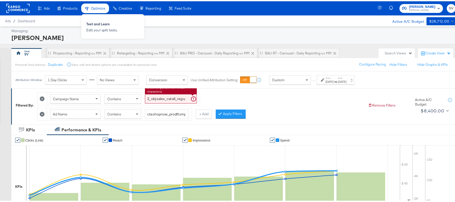
type input "plat:fb_br:stevemadden_subchan:paidsocial-asc_temp:evergreen-retargetingDPAs-2_…"
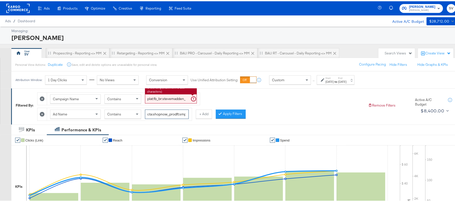
click at [154, 111] on input "cta:shopnow_prodft:smpass_copy:findsomethingnew-aug11-KARGO_lp:plp_adtype:carou…" at bounding box center [167, 112] width 44 height 9
paste input "mostwanted_copy:thestylesyoudidnt-jan23-KARGO-multiimage"
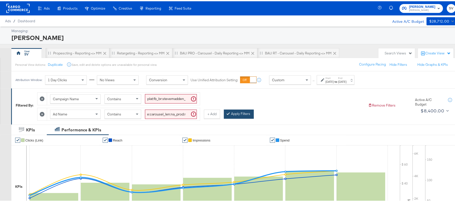
click at [233, 116] on button "Apply Filters" at bounding box center [239, 112] width 30 height 9
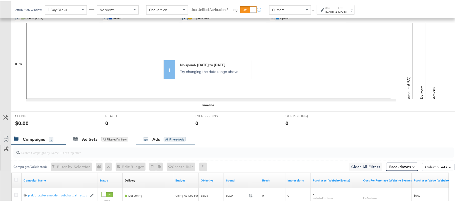
scroll to position [75, 0]
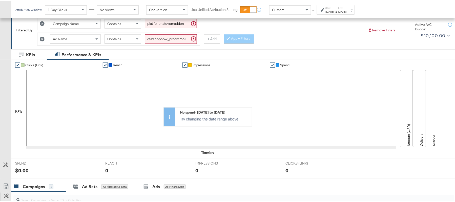
click at [166, 39] on input "cta:shopnow_prodft:mostwanted_copy:thestylesyoudidnt-jan23-KARGO-multiimage_lp:…" at bounding box center [171, 37] width 52 height 9
paste input "2"
click at [232, 38] on button "Apply Filters" at bounding box center [239, 37] width 30 height 9
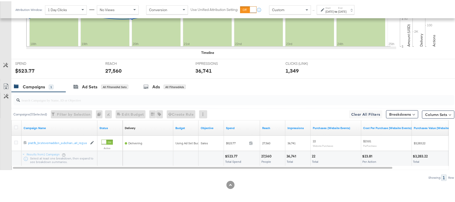
scroll to position [176, 0]
click at [230, 154] on div "$523.77" at bounding box center [232, 154] width 14 height 5
click at [258, 154] on div at bounding box center [249, 154] width 20 height 5
click at [264, 154] on div "27,560" at bounding box center [267, 154] width 12 height 5
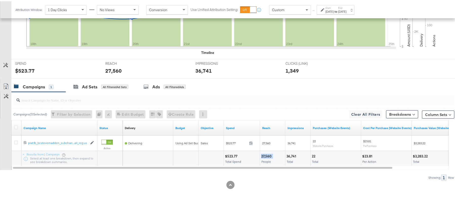
click at [264, 154] on div "27,560" at bounding box center [267, 154] width 12 height 5
click at [290, 157] on div "36,741" at bounding box center [291, 154] width 11 height 5
click at [289, 156] on div "36,741" at bounding box center [291, 154] width 11 height 5
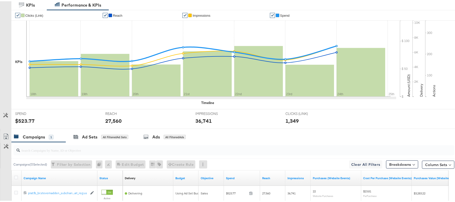
scroll to position [41, 0]
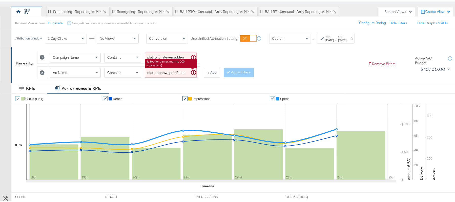
click at [164, 69] on input "cta:shopnow_prodft:mostwanted2_copy:thestylesyoudidnt-jan23-KARGO-multiimage_lp…" at bounding box center [171, 71] width 52 height 9
paste input "newarrivals"
click at [236, 74] on button "Apply Filters" at bounding box center [239, 71] width 30 height 9
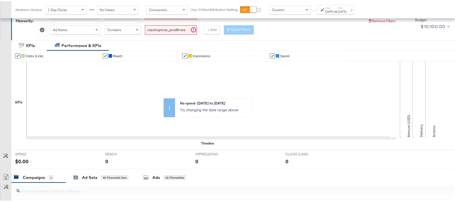
scroll to position [75, 0]
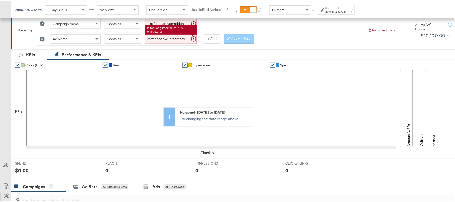
click at [176, 40] on input "cta:shopnow_prodft:newarrivals_copy:thestylesyoudidnt-jan23-KARGO-multiimage_lp…" at bounding box center [171, 37] width 52 height 9
paste input "2"
click at [228, 38] on icon at bounding box center [228, 36] width 2 height 3
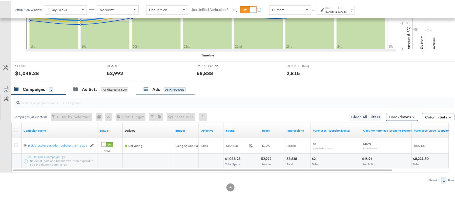
scroll to position [176, 0]
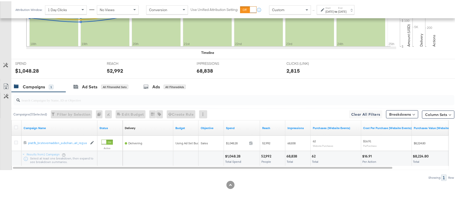
click at [232, 152] on div "$1,048.28 Total Spend" at bounding box center [242, 157] width 36 height 15
click at [262, 153] on div "52,992" at bounding box center [267, 154] width 12 height 5
click at [295, 156] on div "68,838" at bounding box center [292, 154] width 12 height 5
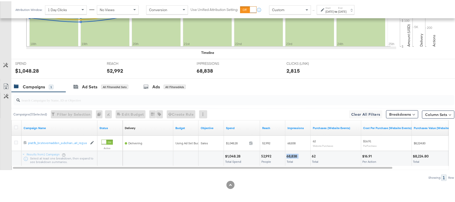
click at [295, 156] on div "68,838" at bounding box center [292, 154] width 12 height 5
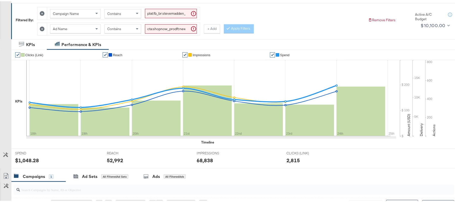
scroll to position [41, 0]
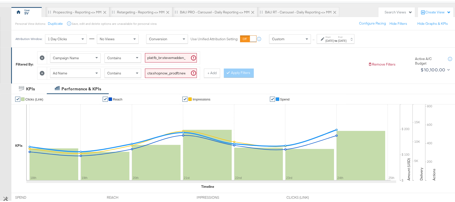
click at [166, 73] on input "cta:shopnow_prodft:newarrivals2_copy:thestylesyoudidnt-jan23-KARGO-multiimage_l…" at bounding box center [171, 71] width 52 height 9
paste input "womensshoes_copy:cominginhot-nov15-KARGO"
type input "cta:shopnow_prodft:womensshoes_copy:cominginhot-[DATE]-KARGO_lp:plp_adtype:caro…"
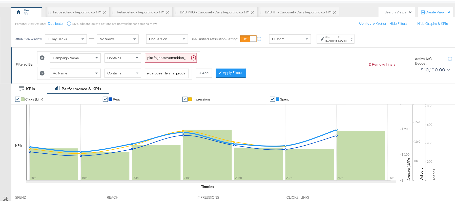
click at [237, 70] on button "Apply Filters" at bounding box center [231, 71] width 30 height 9
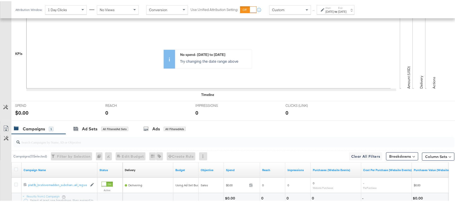
scroll to position [176, 0]
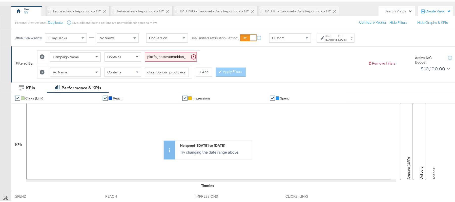
scroll to position [41, 0]
click at [170, 69] on input "cta:shopnow_prodft:womensshoes_copy:cominginhot-[DATE]-KARGO_lp:plp_adtype:caro…" at bounding box center [167, 71] width 44 height 9
paste input "2"
click at [223, 73] on button "Apply Filters" at bounding box center [231, 71] width 30 height 9
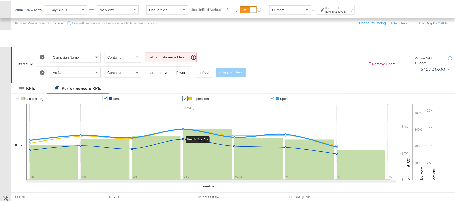
scroll to position [172, 0]
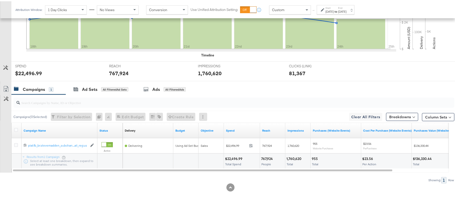
click at [235, 157] on div "$22,496.99" at bounding box center [234, 157] width 19 height 5
copy div "22,496.99"
click at [269, 159] on div "767,924" at bounding box center [267, 157] width 13 height 5
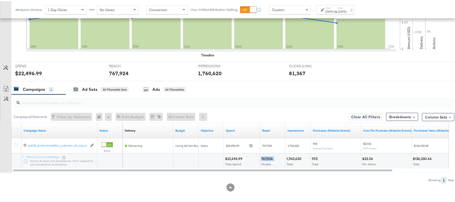
copy div "767,924"
click at [297, 157] on div "1,760,620" at bounding box center [294, 157] width 16 height 5
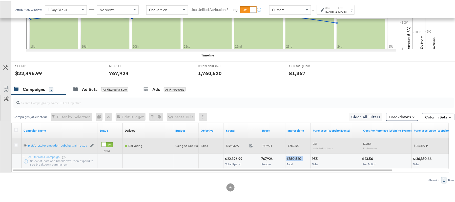
copy div "1,760,620"
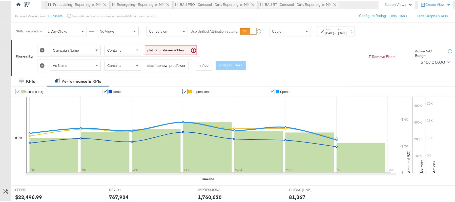
scroll to position [37, 0]
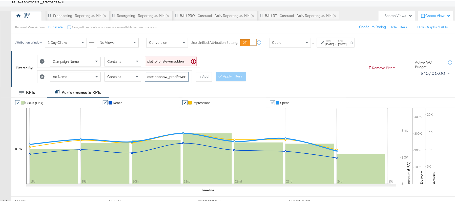
click at [171, 73] on input "cta:shopnow_prodft:womensshoes_copy:cominginhot2-[DATE]-KARGO_lp:plp_adtype:car…" at bounding box center [167, 75] width 44 height 9
paste input "starrating_copy:meetthestars-[DATE]-KARGO-multiimage"
click at [228, 75] on icon at bounding box center [228, 74] width 2 height 3
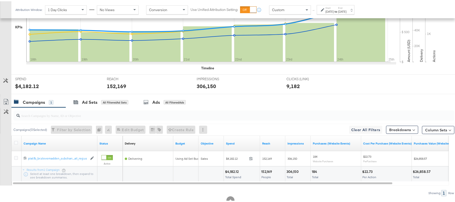
scroll to position [176, 0]
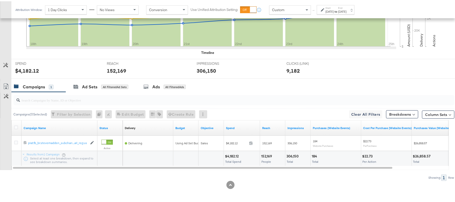
click at [233, 150] on div "$4,182.12 Total Spend" at bounding box center [242, 157] width 36 height 15
copy div "4,182.12"
click at [263, 153] on div "152,169" at bounding box center [267, 154] width 12 height 5
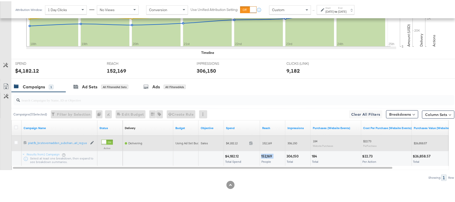
copy div "152,169"
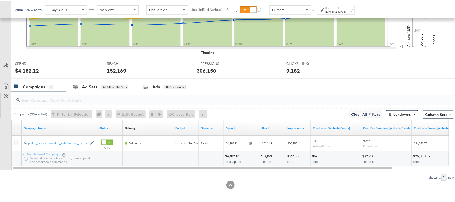
click at [292, 153] on div "306,150" at bounding box center [293, 154] width 14 height 5
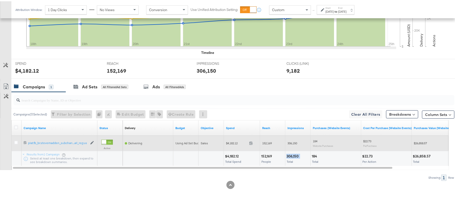
copy div "306,150"
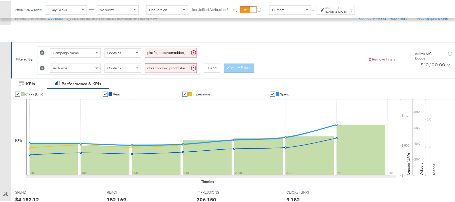
scroll to position [41, 0]
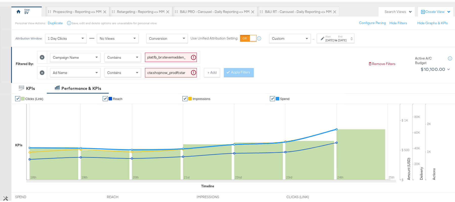
click at [159, 76] on input "cta:shopnow_prodft:starrating_copy:meetthestars-[DATE]-KARGO-multiimage_lp:plp_…" at bounding box center [171, 71] width 52 height 9
paste input "newarrivals_copy:thestylesyoudidnt-[DATE]-KARGO-4:5"
click at [235, 71] on button "Apply Filters" at bounding box center [239, 71] width 30 height 9
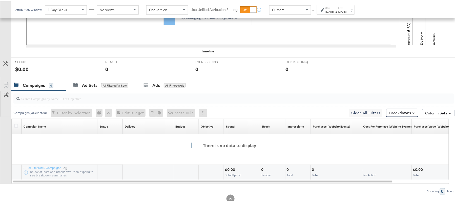
scroll to position [75, 0]
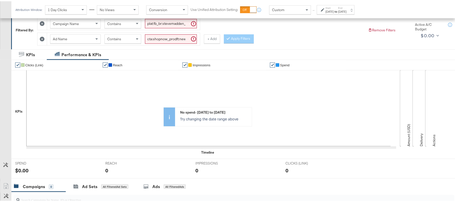
click at [177, 39] on input "cta:shopnow_prodft:newarrivals_copy:thestylesyoudidnt-[DATE]-KARGO-4:5multiimag…" at bounding box center [171, 37] width 52 height 9
paste input "2"
click at [239, 39] on button "Apply Filters" at bounding box center [239, 37] width 30 height 9
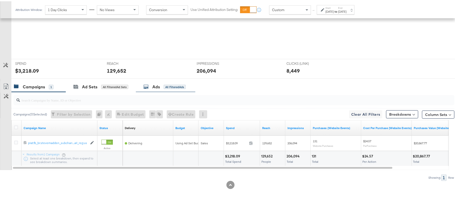
scroll to position [176, 0]
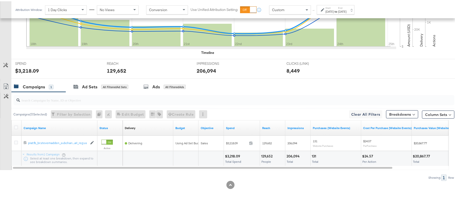
click at [233, 151] on div "$3,218.09 Total Spend" at bounding box center [242, 157] width 36 height 15
copy div "3,218.09"
click at [268, 154] on div "129,652" at bounding box center [267, 154] width 13 height 5
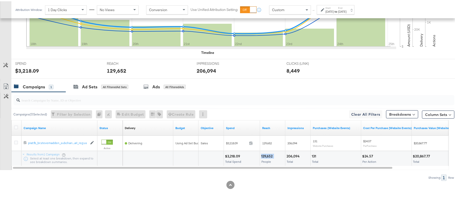
copy div "129,652"
click at [295, 153] on div "206,094" at bounding box center [293, 154] width 15 height 5
copy div "206,094"
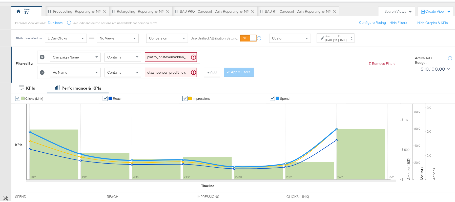
scroll to position [41, 0]
click at [175, 72] on input "cta:shopnow_prodft:newarrivals_copy:thestylesyoudidnt-[DATE]-KARGO-4:5multiimag…" at bounding box center [171, 71] width 52 height 9
paste input "smpass_copy:wesawyou-[DATE]-KARGO"
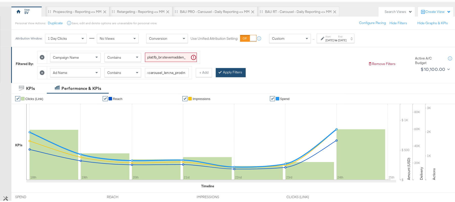
click at [241, 73] on button "Apply Filters" at bounding box center [231, 71] width 30 height 9
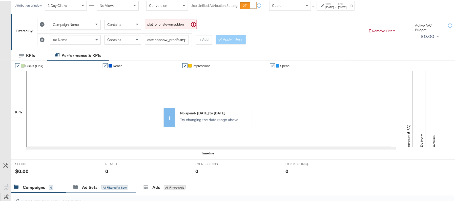
scroll to position [23, 0]
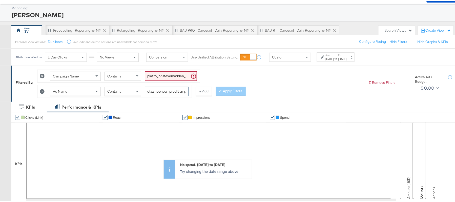
click at [162, 90] on input "cta:shopnow_prodft:smpass_copy:wesawyou-[DATE]-KARGO_lp:plp_adtype:carousel_len…" at bounding box center [167, 89] width 44 height 9
paste input "2"
type input "cta:shopnow_prodft:smpass_copy:wesawyou-[DATE]-KARGO2_lp:plp_adtype:carousel_le…"
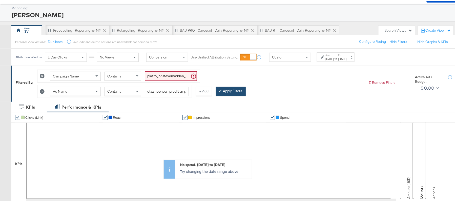
click at [227, 89] on button "Apply Filters" at bounding box center [231, 89] width 30 height 9
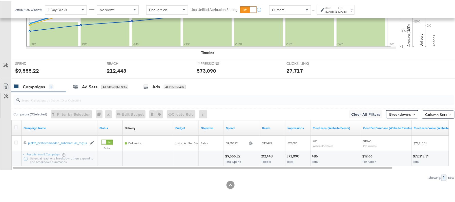
scroll to position [176, 0]
click at [234, 153] on div "$9,555.22" at bounding box center [233, 154] width 17 height 5
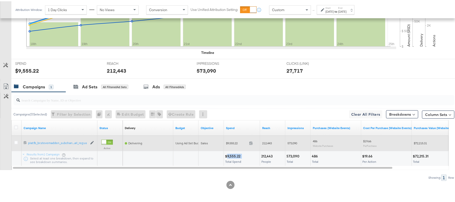
copy div "9,555.22"
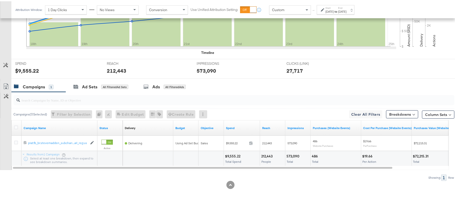
click at [263, 153] on div "212,443" at bounding box center [267, 154] width 13 height 5
click at [294, 156] on div "573,090" at bounding box center [293, 154] width 14 height 5
